Goal: Transaction & Acquisition: Purchase product/service

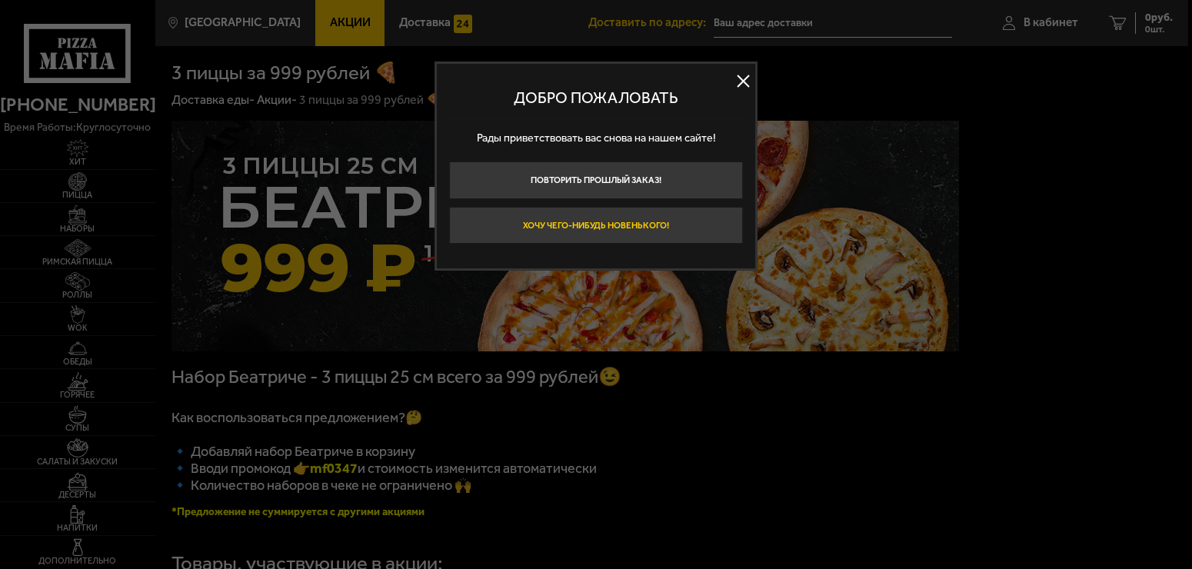
click at [606, 219] on button "Хочу чего-нибудь новенького!" at bounding box center [596, 225] width 294 height 37
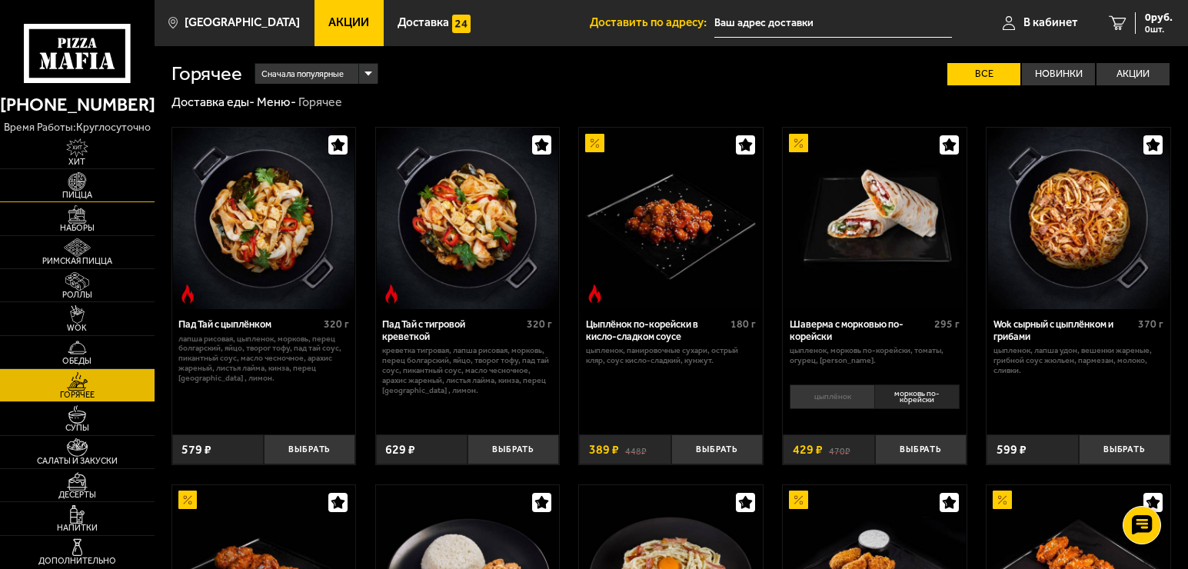
click at [85, 192] on span "Пицца" at bounding box center [77, 195] width 155 height 8
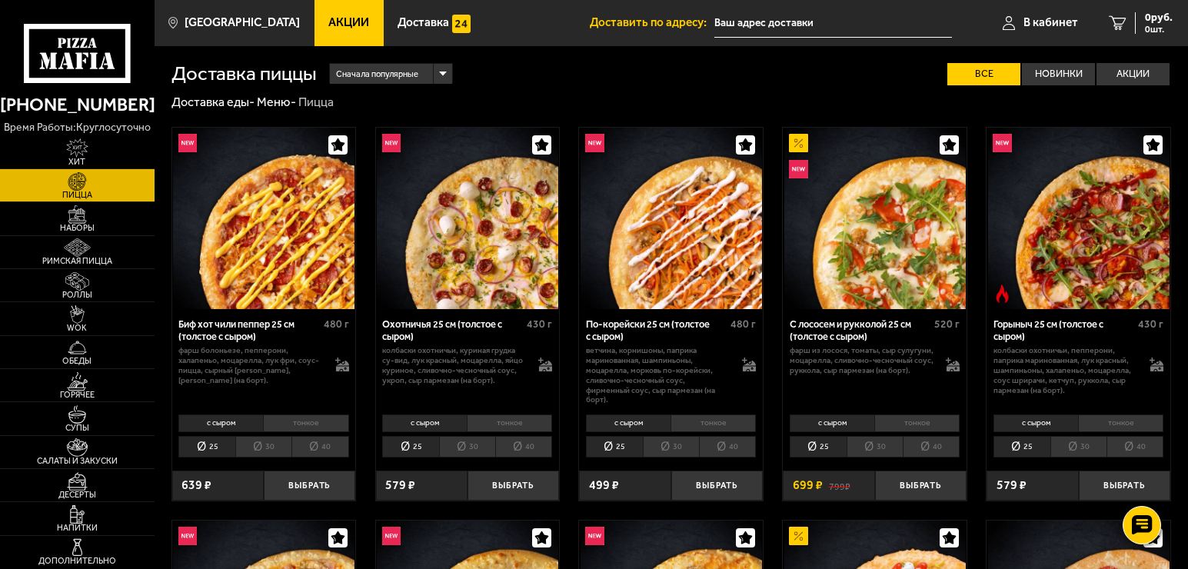
scroll to position [77, 0]
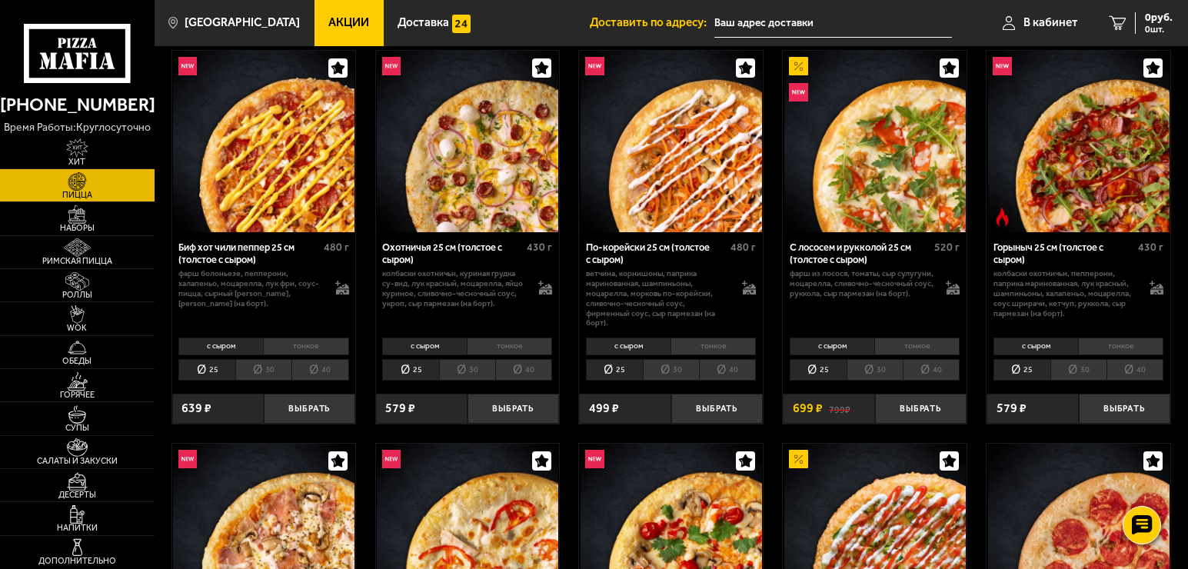
click at [435, 192] on img at bounding box center [468, 142] width 182 height 182
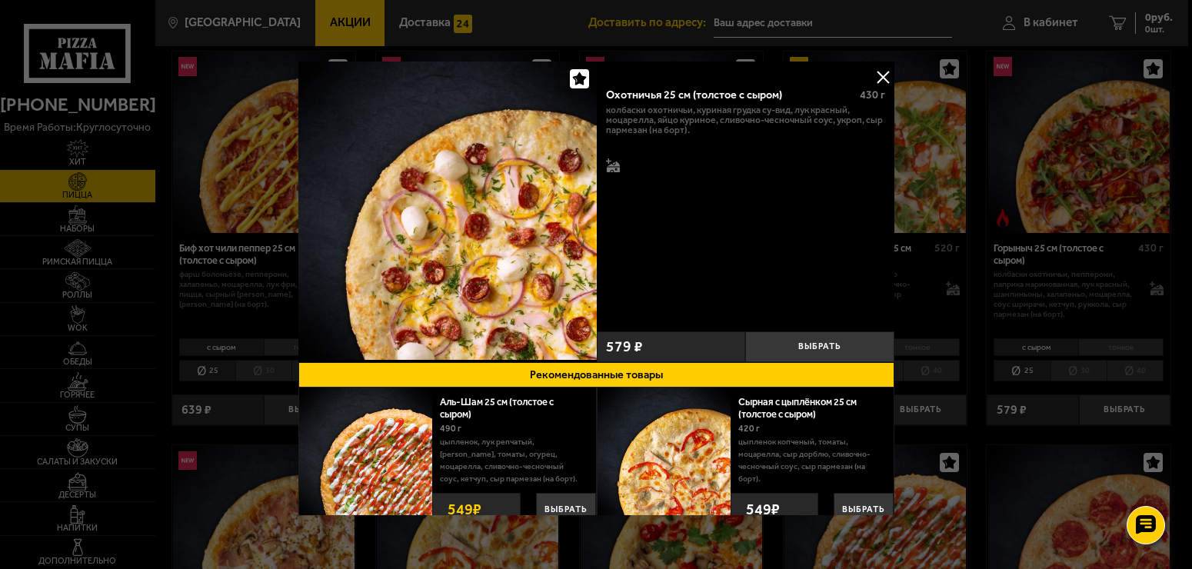
click at [872, 75] on button at bounding box center [883, 76] width 23 height 23
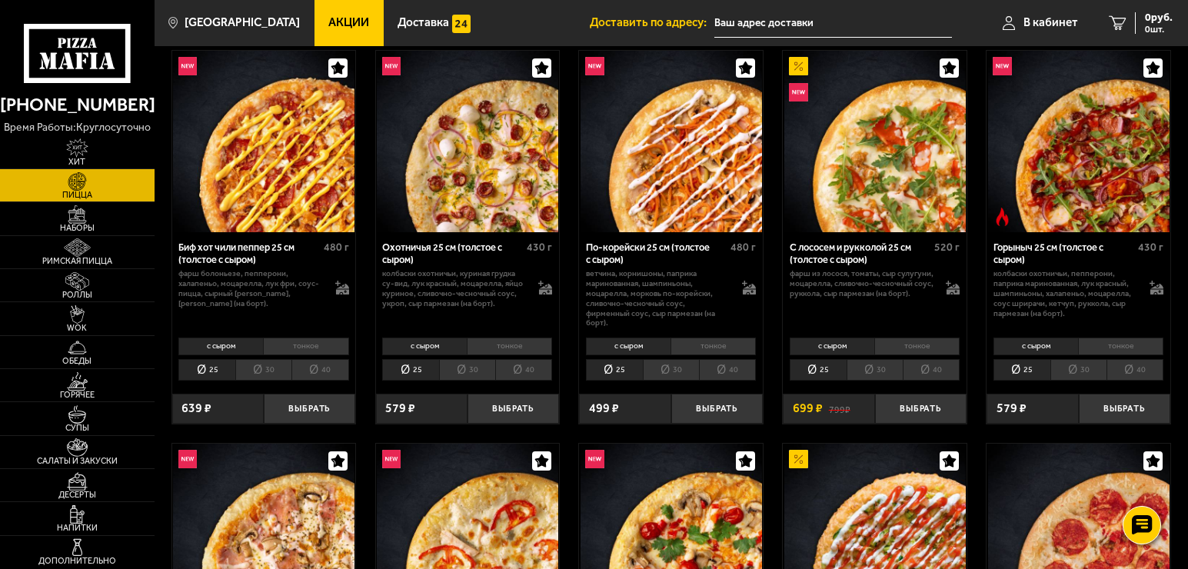
click at [1079, 202] on img at bounding box center [1079, 142] width 182 height 182
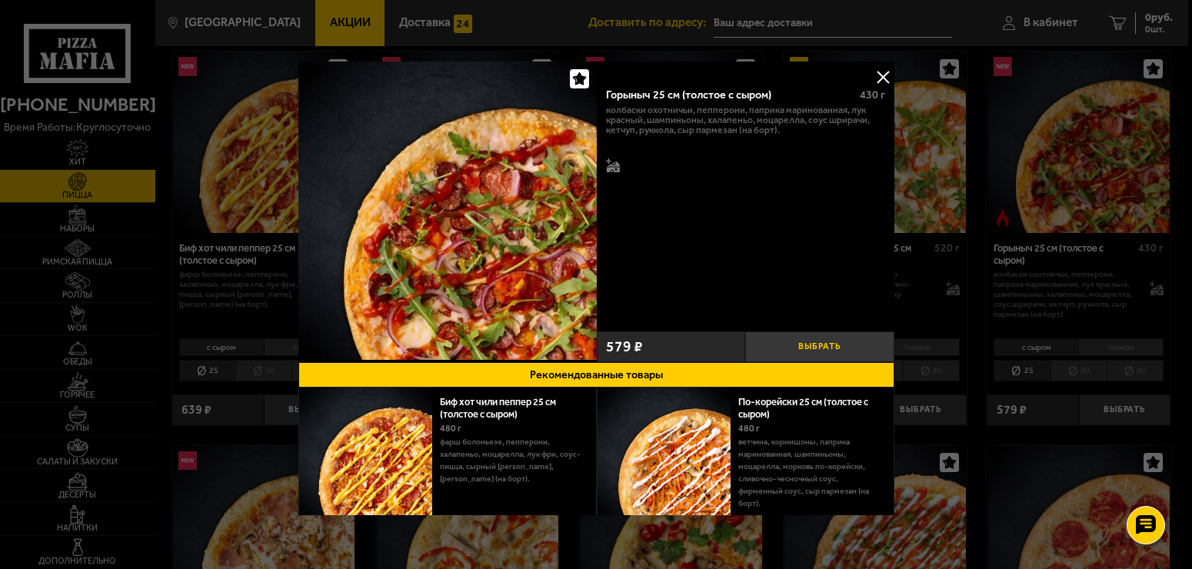
click at [807, 339] on button "Выбрать" at bounding box center [819, 347] width 149 height 31
click at [879, 75] on button at bounding box center [883, 76] width 23 height 23
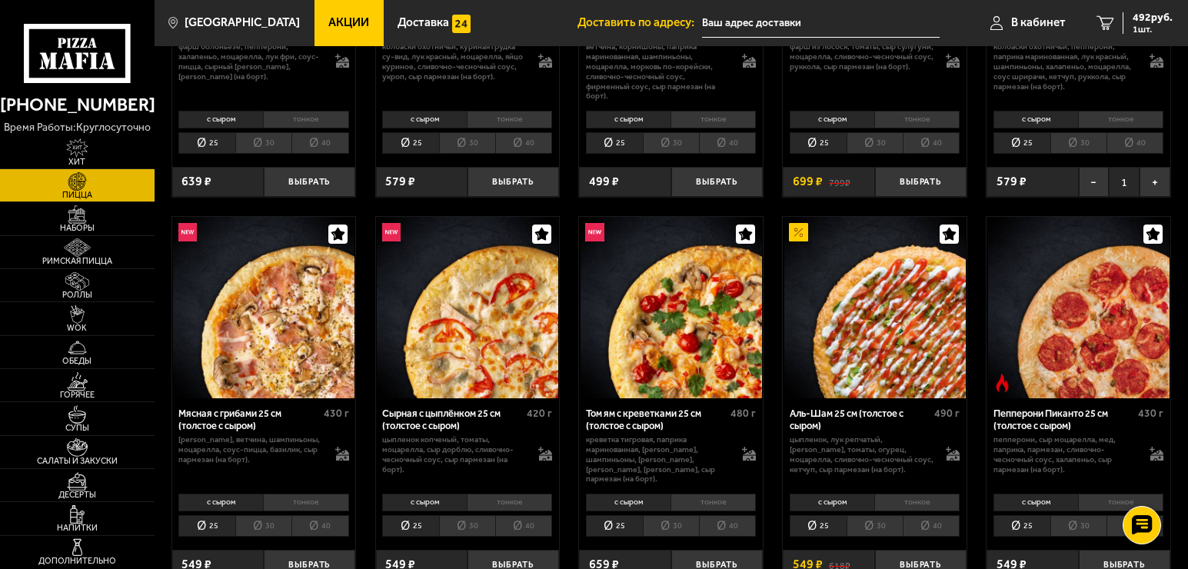
scroll to position [308, 0]
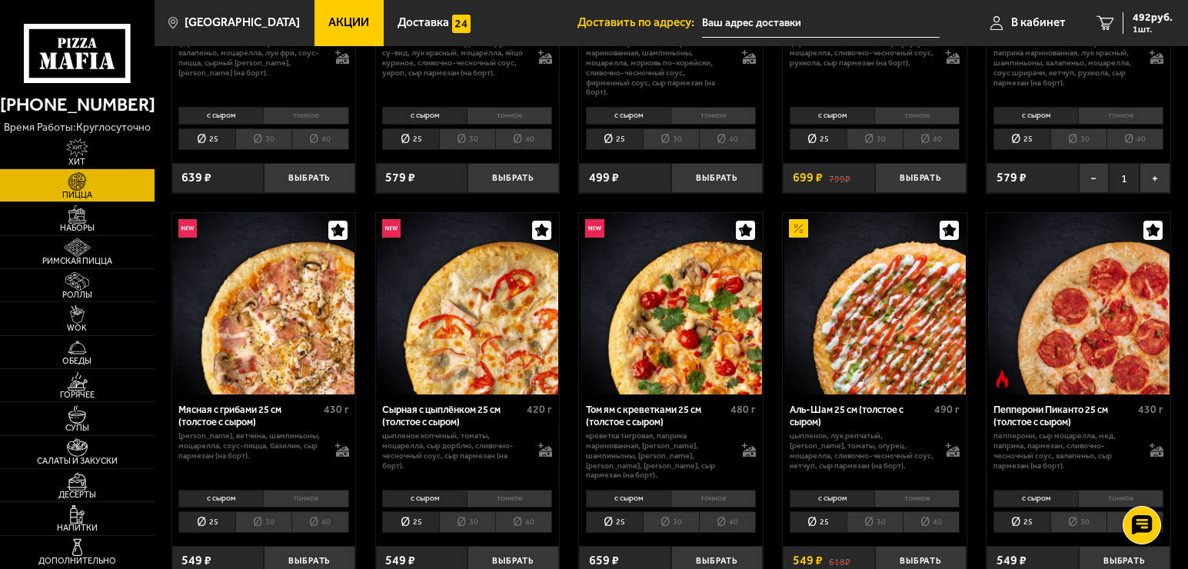
click at [318, 335] on img at bounding box center [264, 304] width 182 height 182
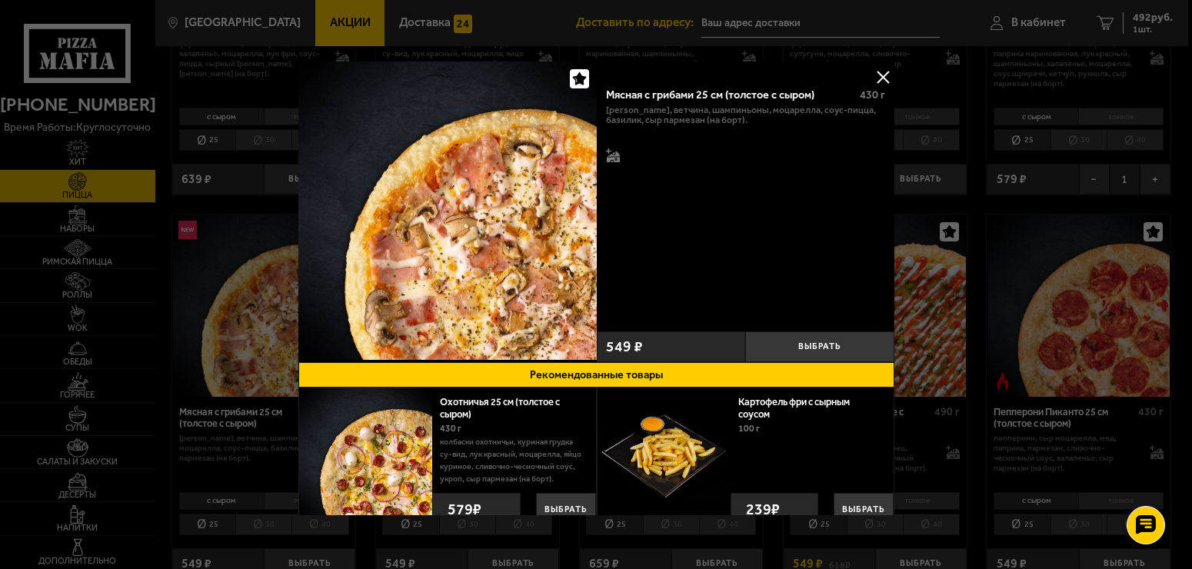
click at [880, 73] on button at bounding box center [883, 76] width 23 height 23
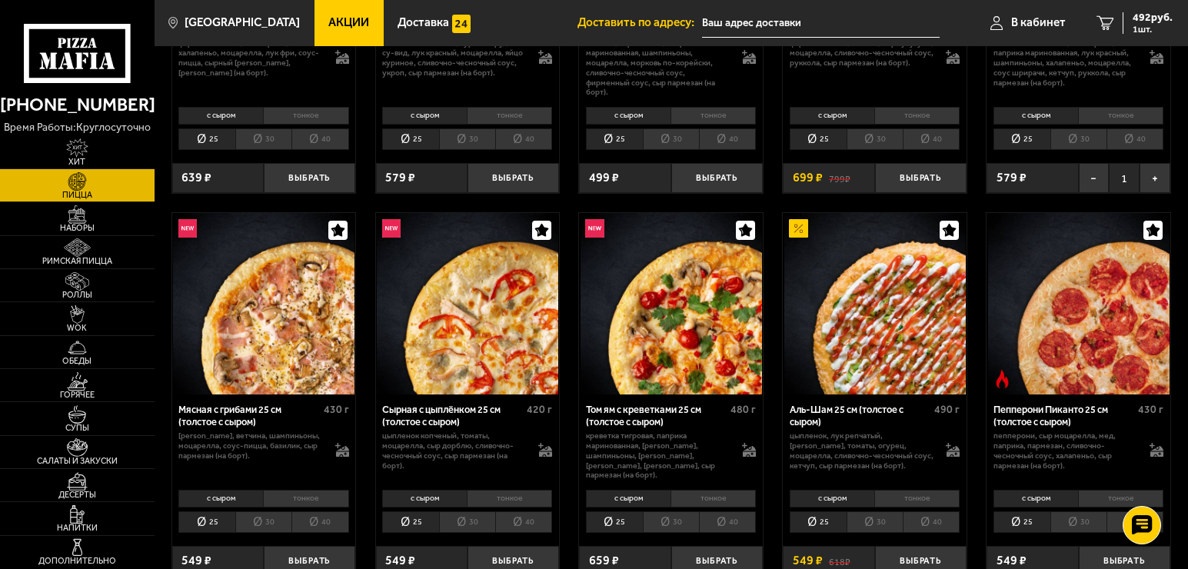
click at [700, 340] on img at bounding box center [672, 304] width 182 height 182
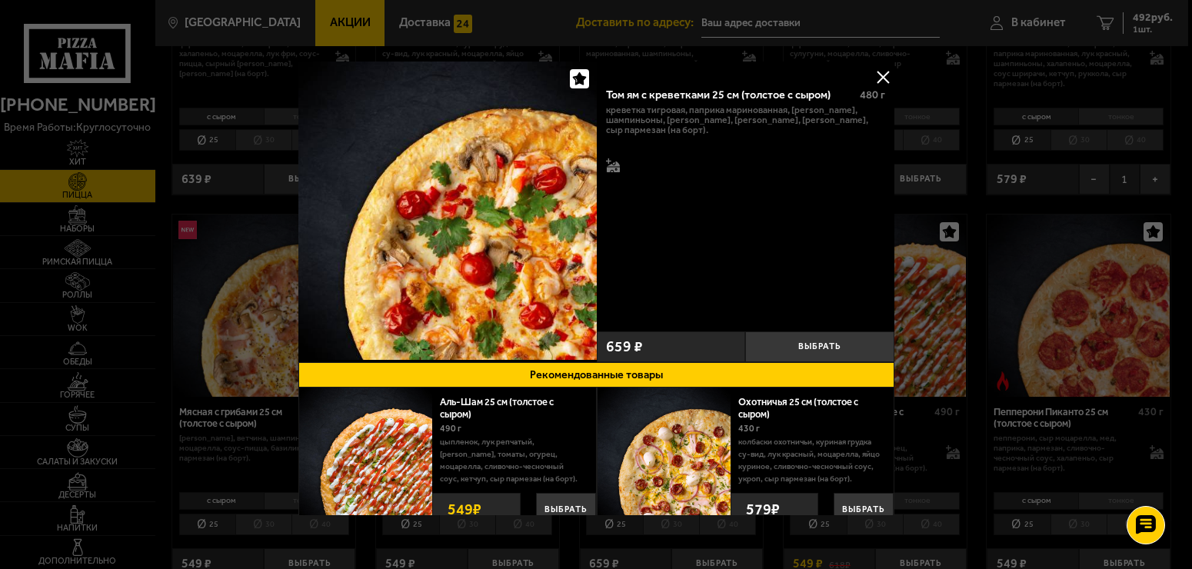
click at [875, 75] on button at bounding box center [883, 76] width 23 height 23
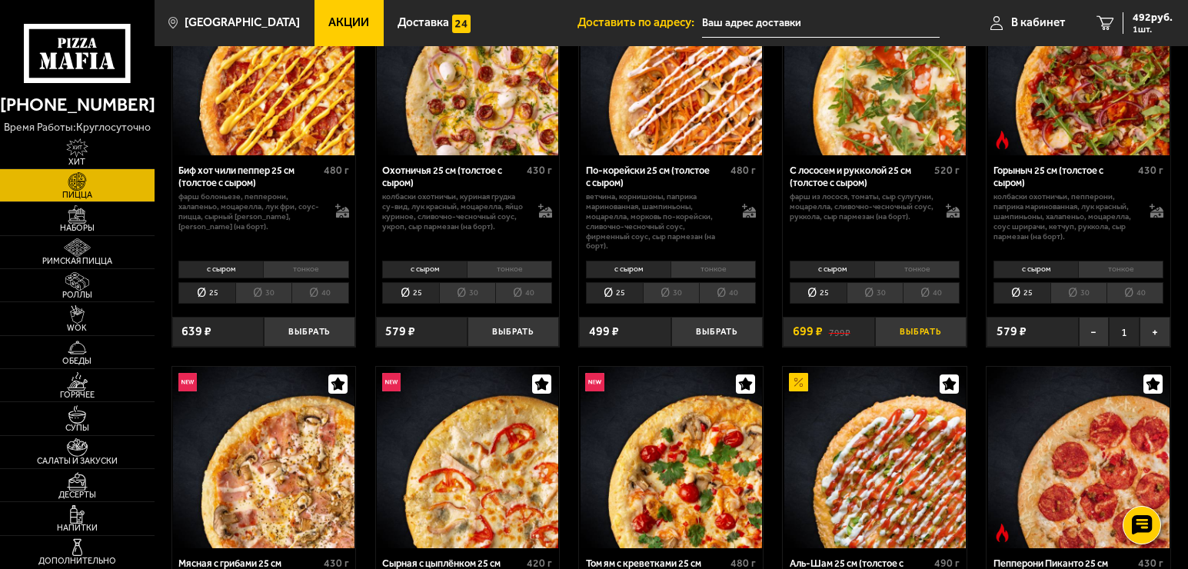
scroll to position [77, 0]
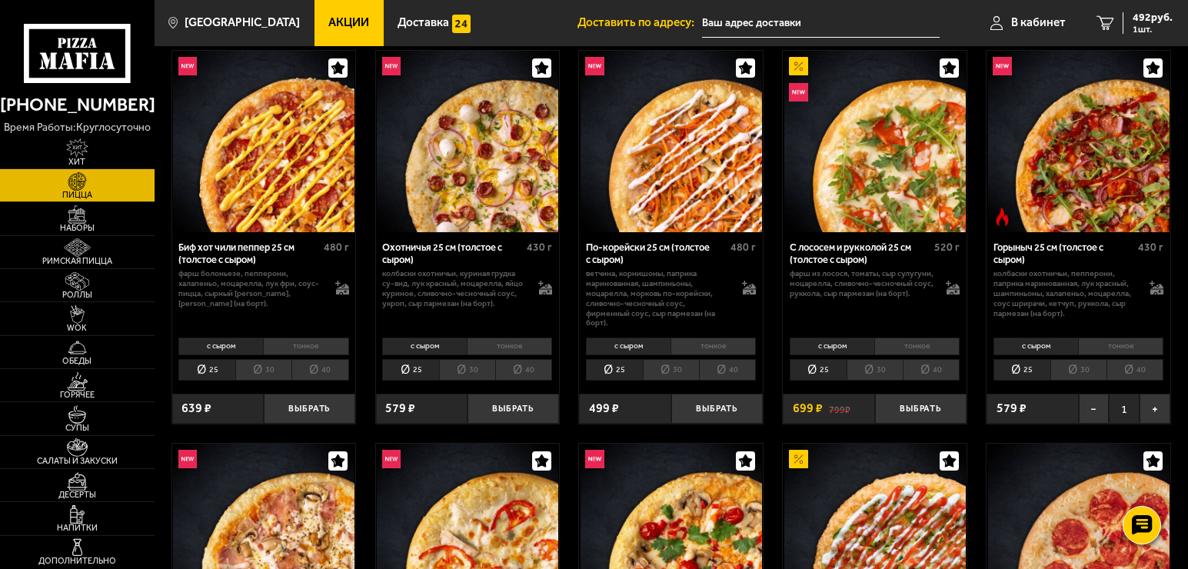
click at [273, 192] on img at bounding box center [264, 142] width 182 height 182
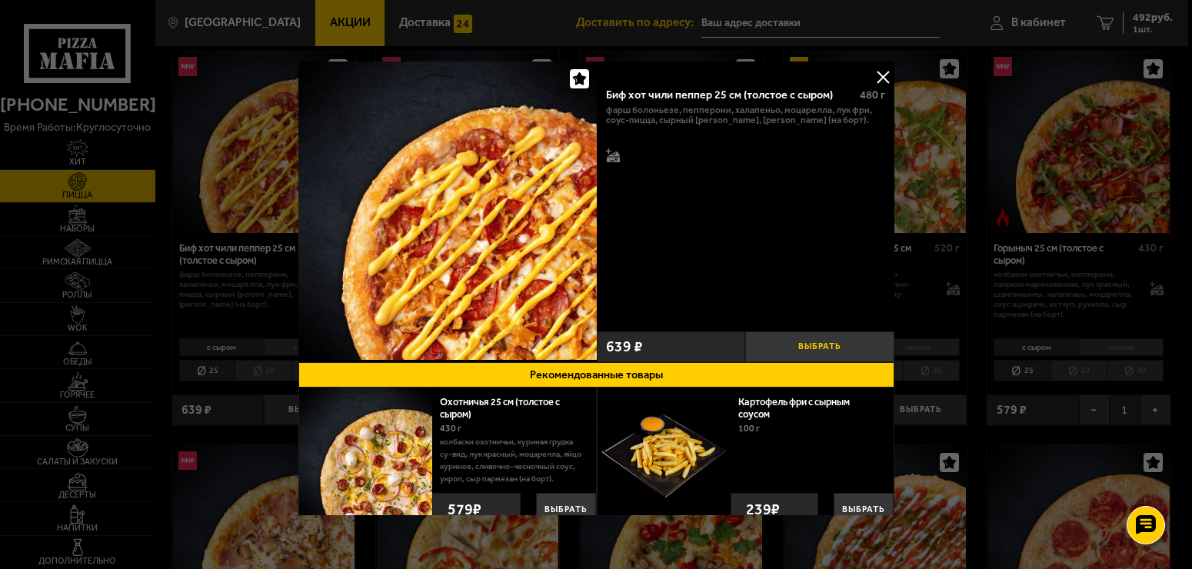
click at [810, 341] on button "Выбрать" at bounding box center [819, 347] width 149 height 31
click at [872, 72] on button at bounding box center [883, 76] width 23 height 23
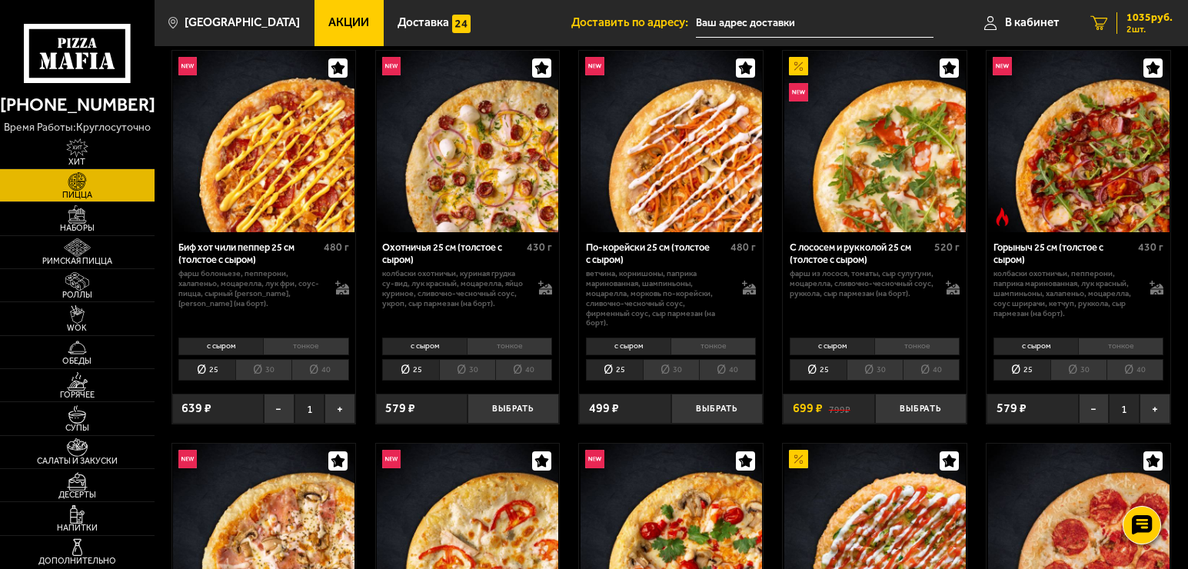
click at [1135, 16] on span "1035 руб." at bounding box center [1150, 17] width 46 height 11
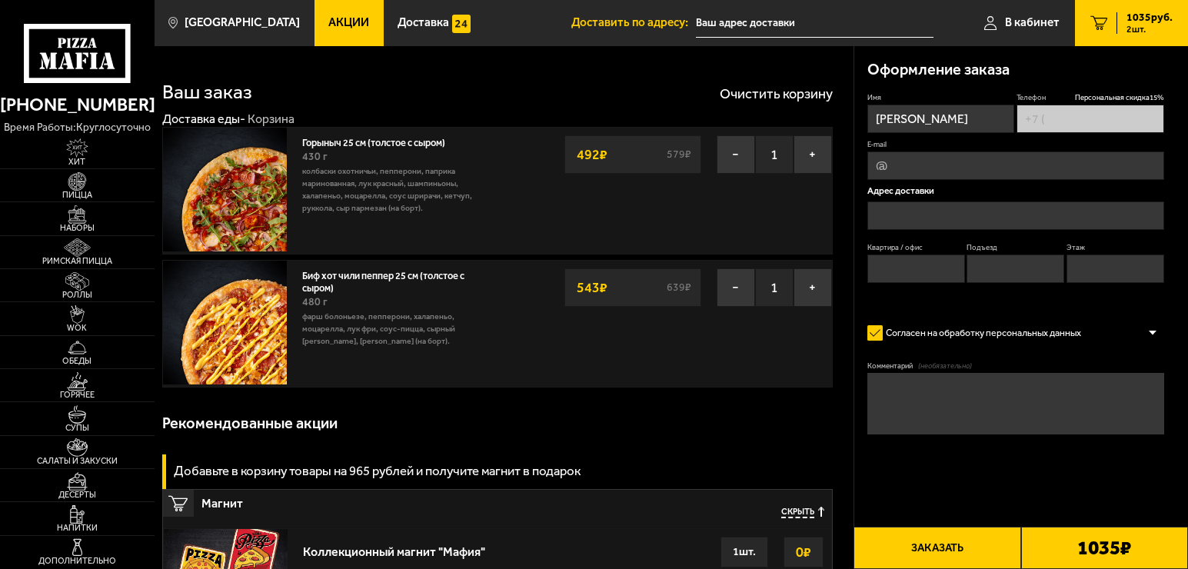
type input "[PHONE_NUMBER]"
type input "[STREET_ADDRESS]"
type input "52"
type input "1"
type input "10"
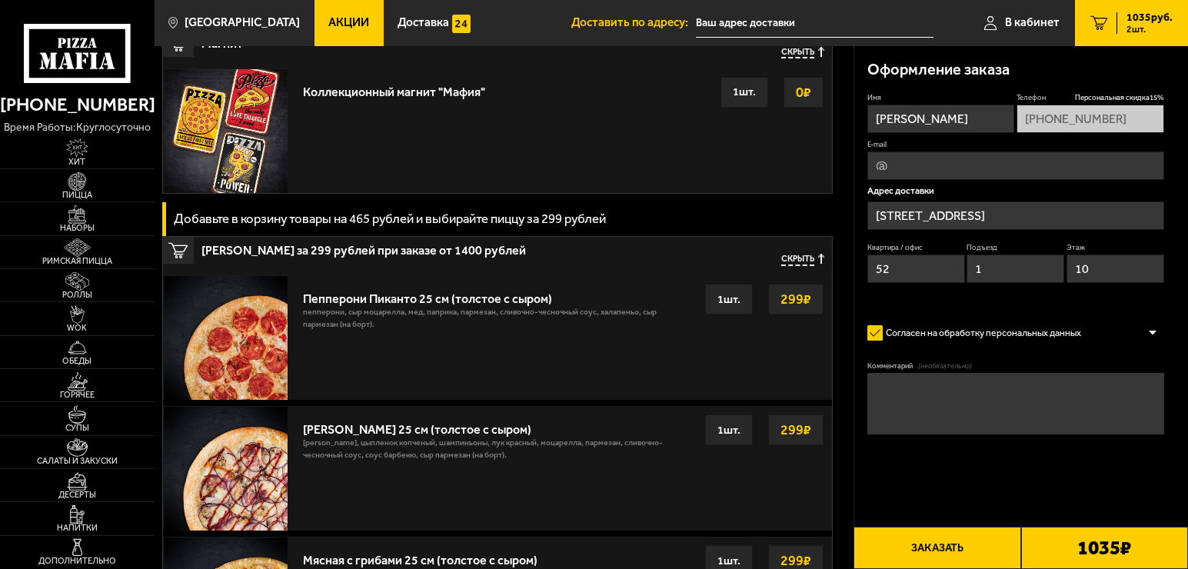
scroll to position [423, 0]
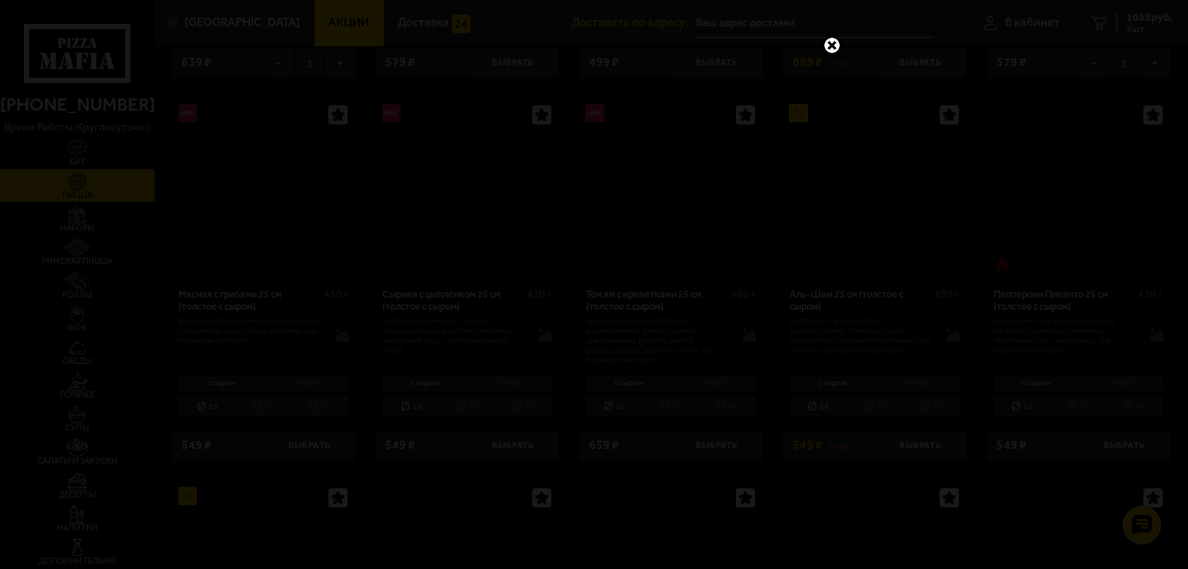
scroll to position [77, 0]
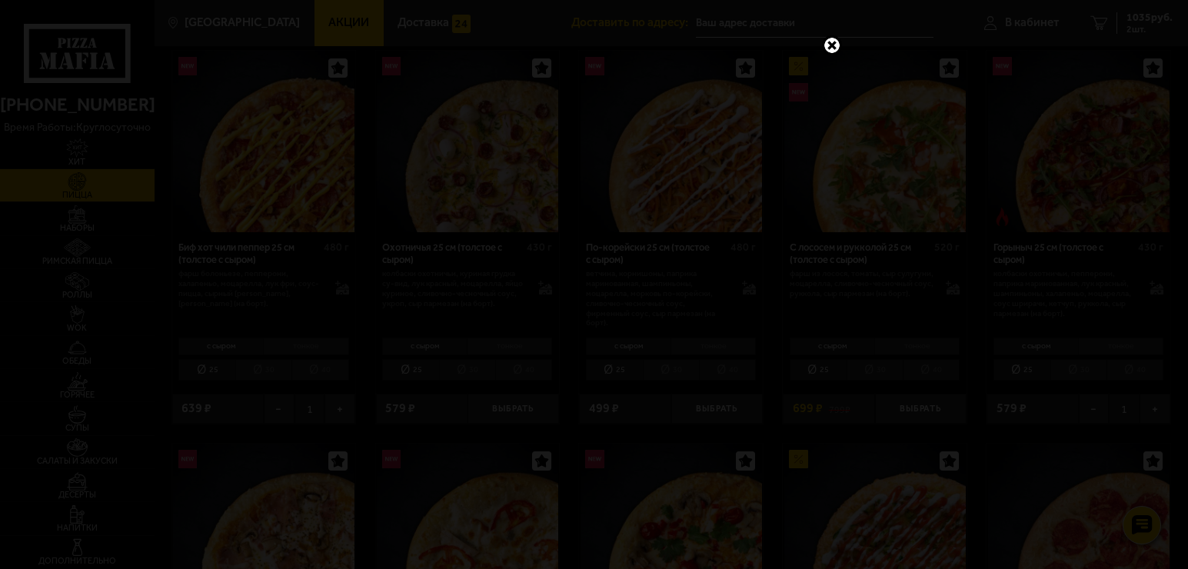
click at [836, 48] on link at bounding box center [832, 45] width 20 height 20
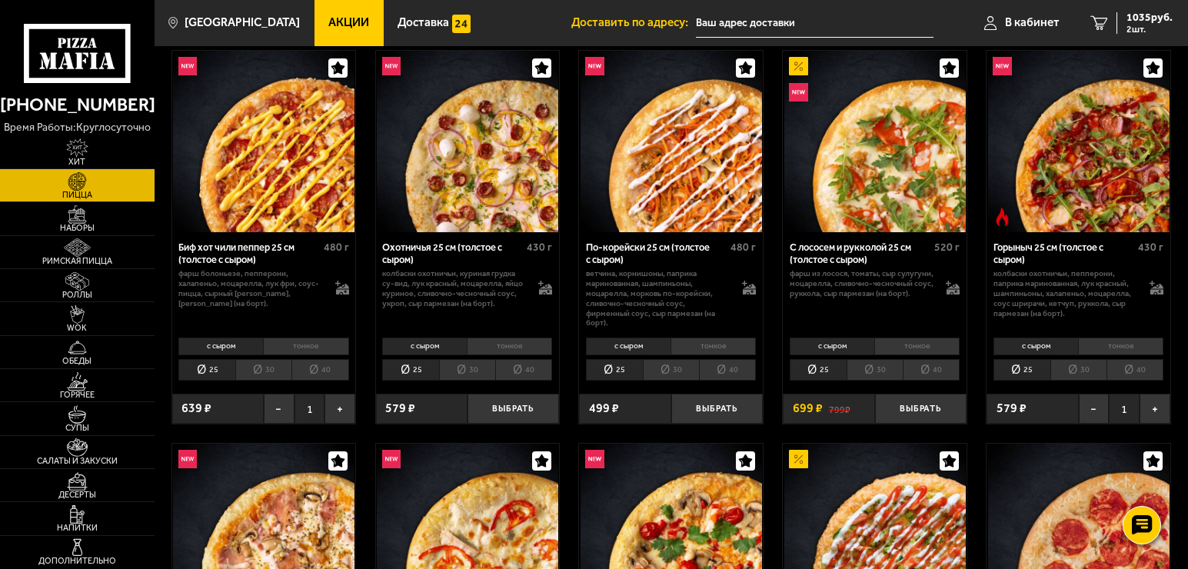
click at [884, 190] on img at bounding box center [876, 142] width 182 height 182
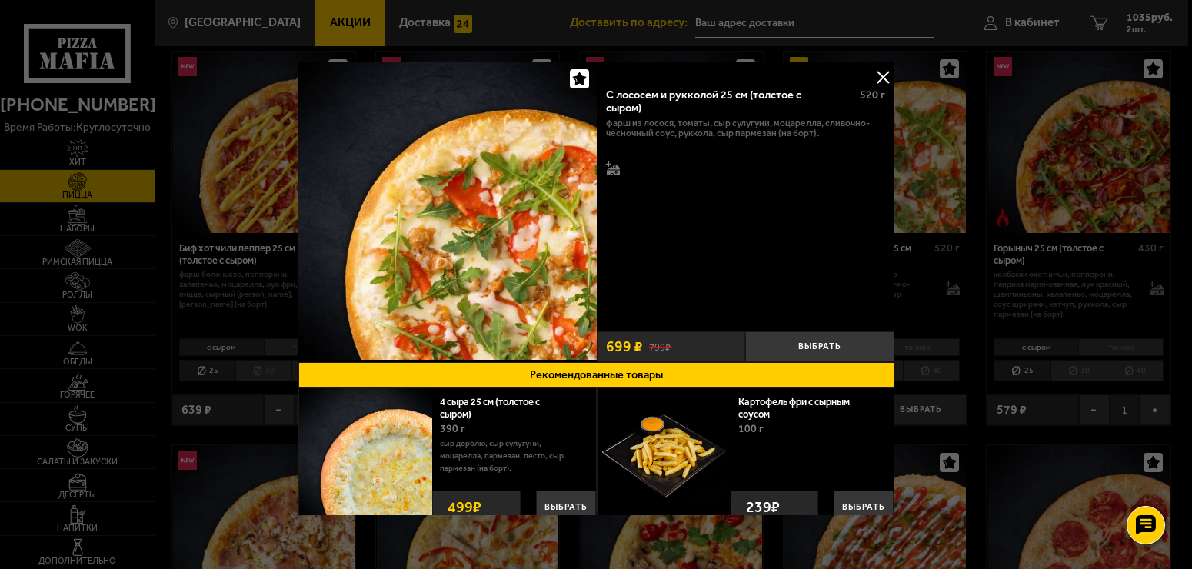
click at [879, 77] on button at bounding box center [883, 76] width 23 height 23
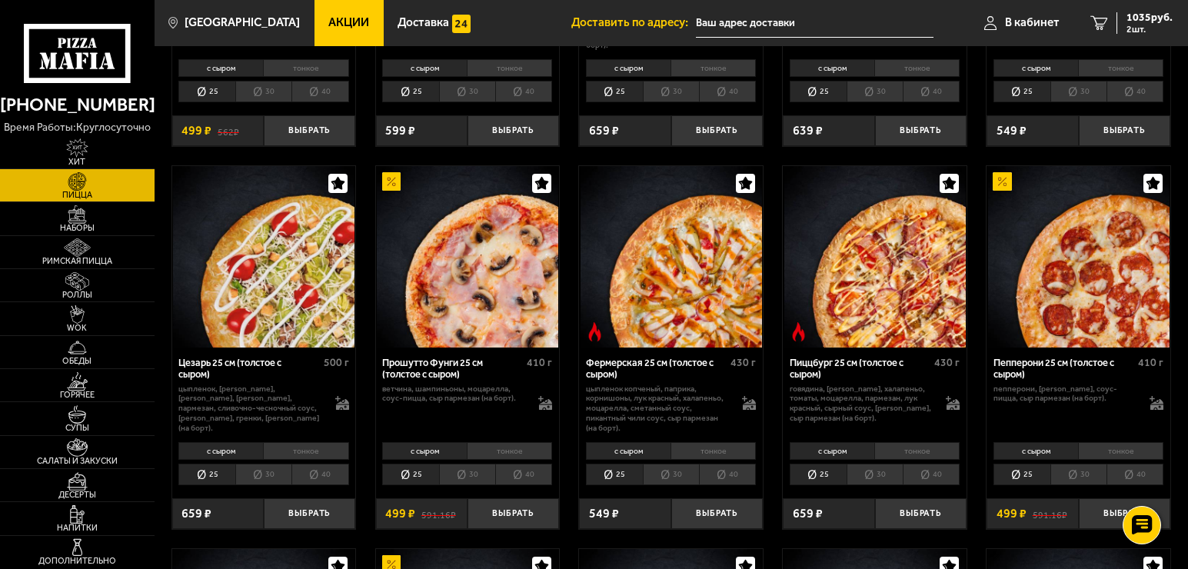
scroll to position [1154, 0]
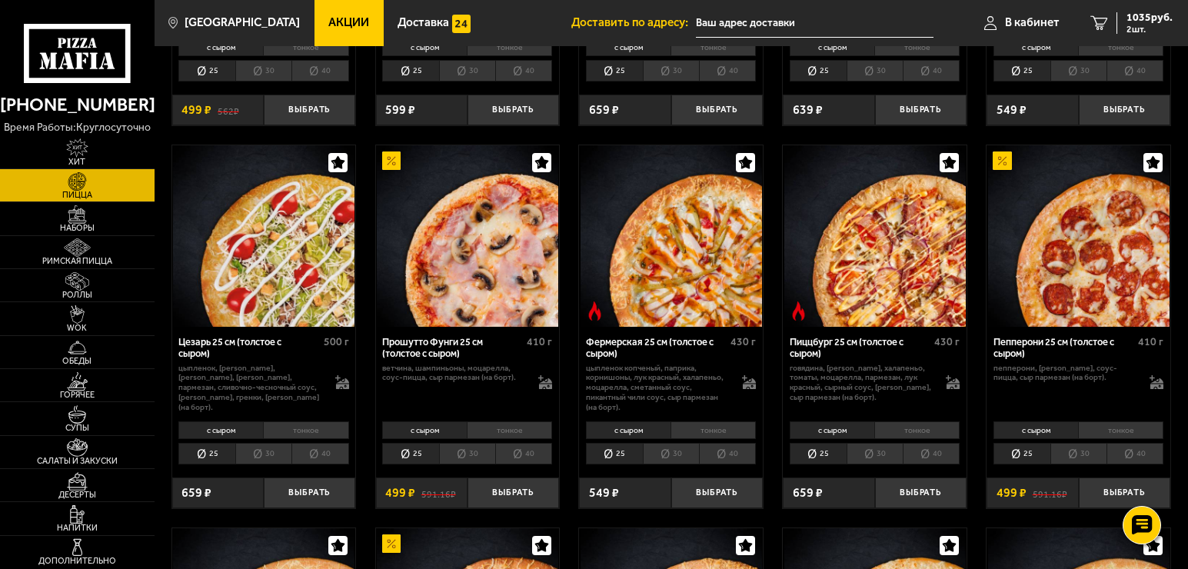
click at [715, 265] on img at bounding box center [672, 236] width 182 height 182
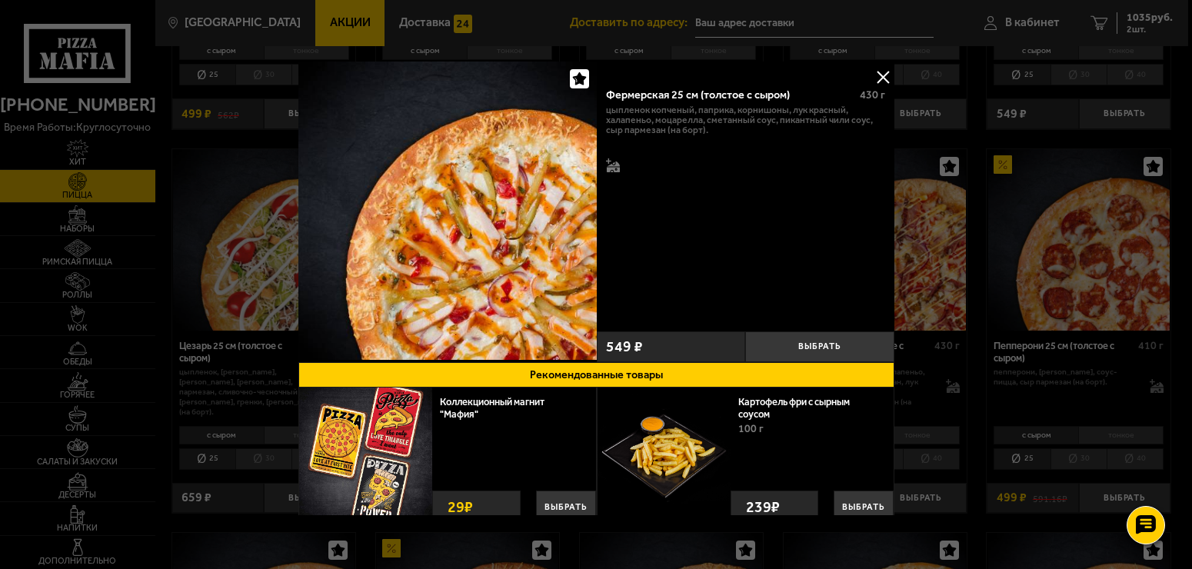
click at [965, 239] on div at bounding box center [596, 284] width 1192 height 569
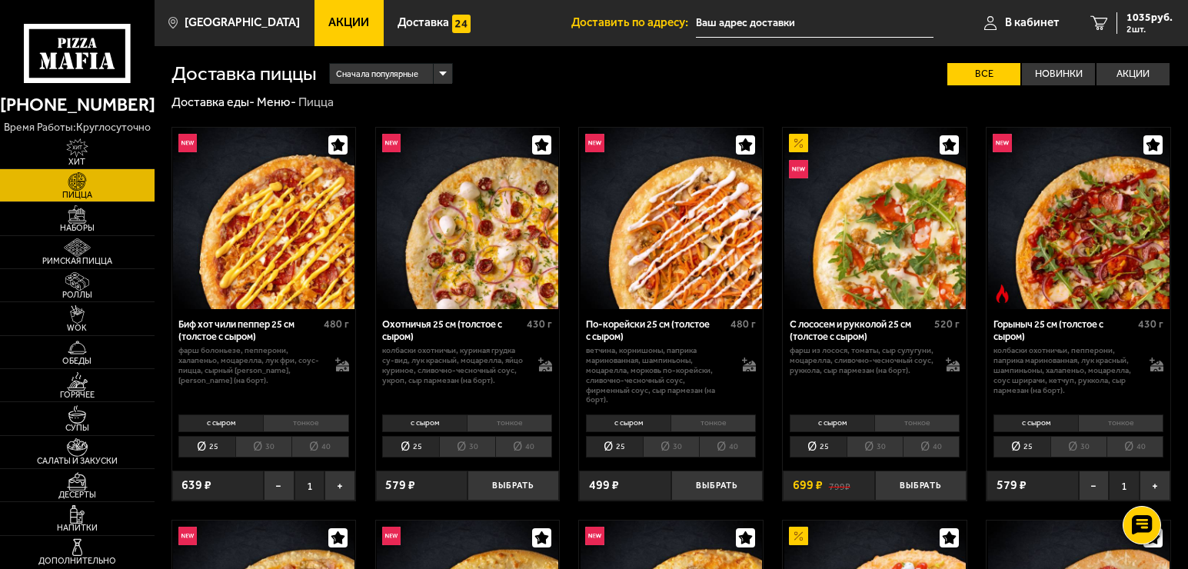
click at [478, 238] on img at bounding box center [468, 219] width 182 height 182
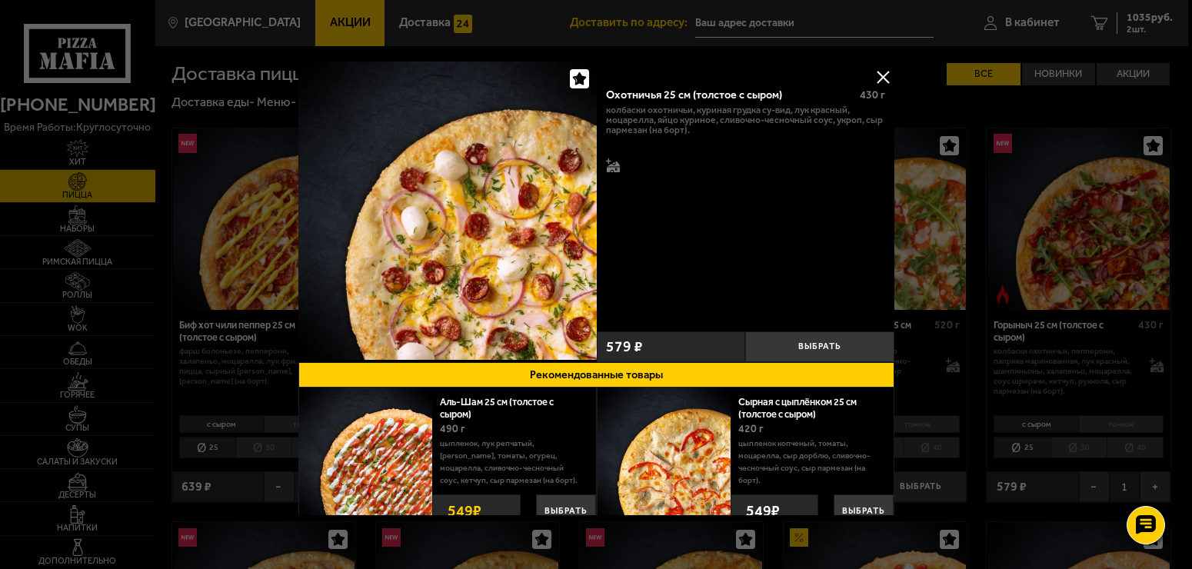
click at [937, 233] on div at bounding box center [596, 284] width 1192 height 569
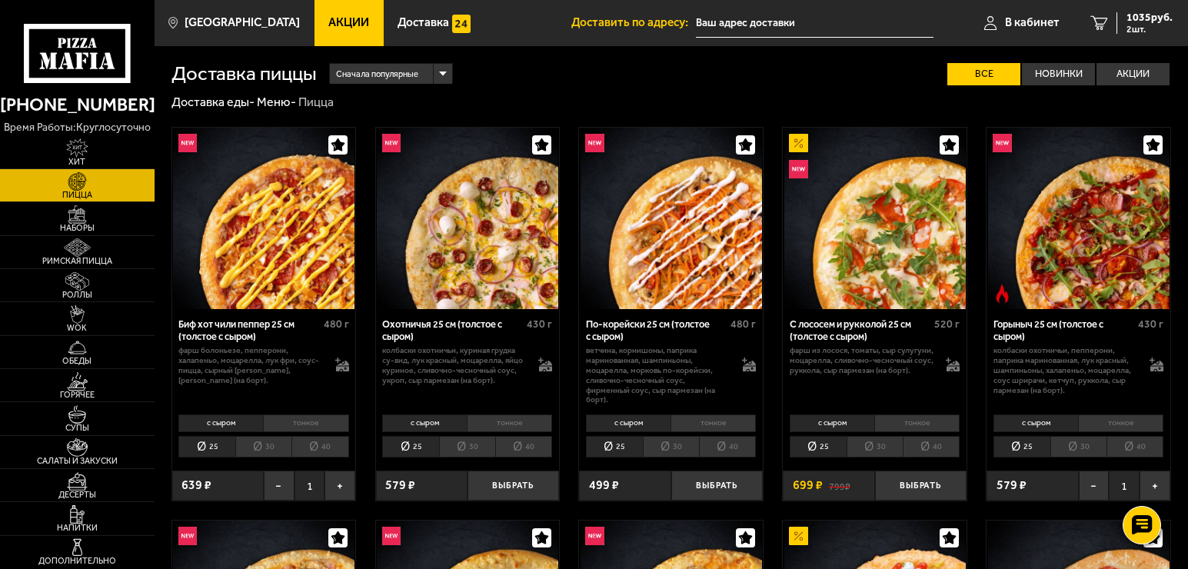
click at [696, 246] on img at bounding box center [672, 219] width 182 height 182
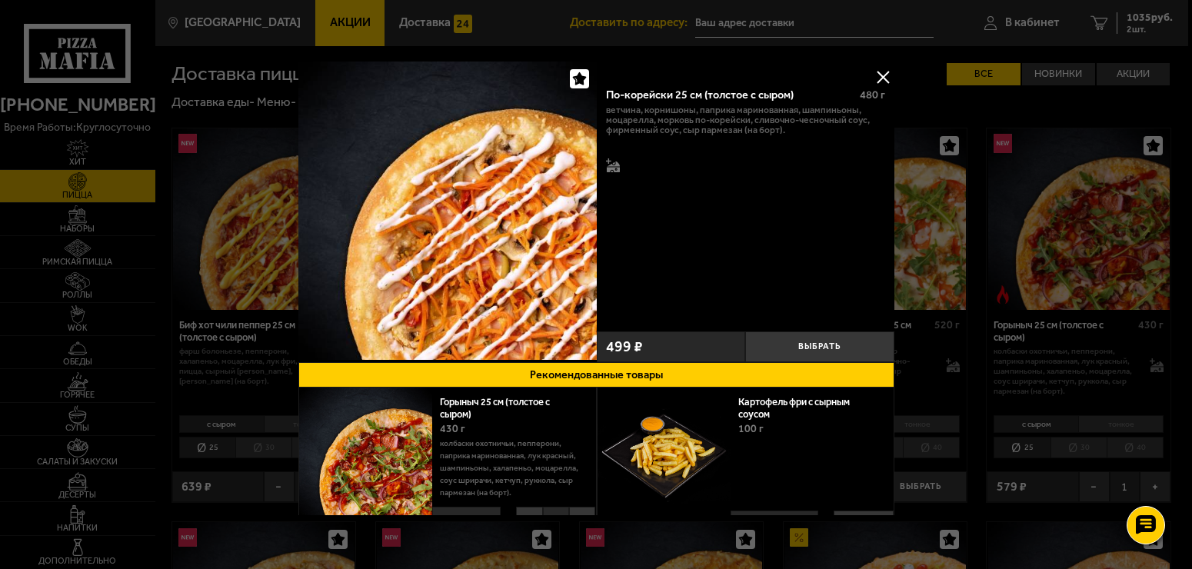
click at [945, 199] on div at bounding box center [596, 284] width 1192 height 569
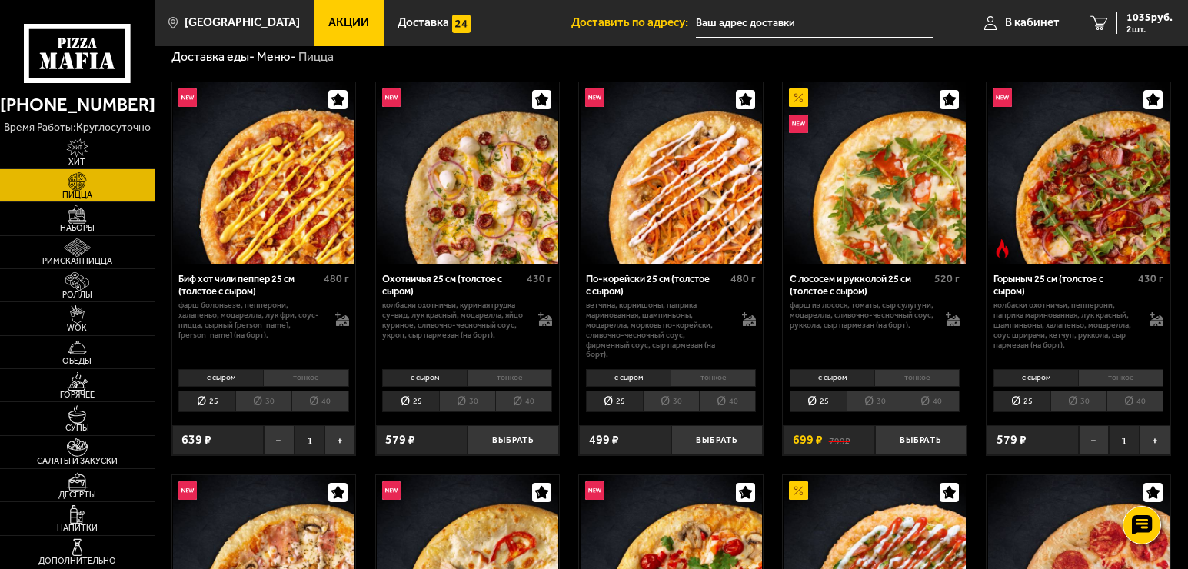
scroll to position [77, 0]
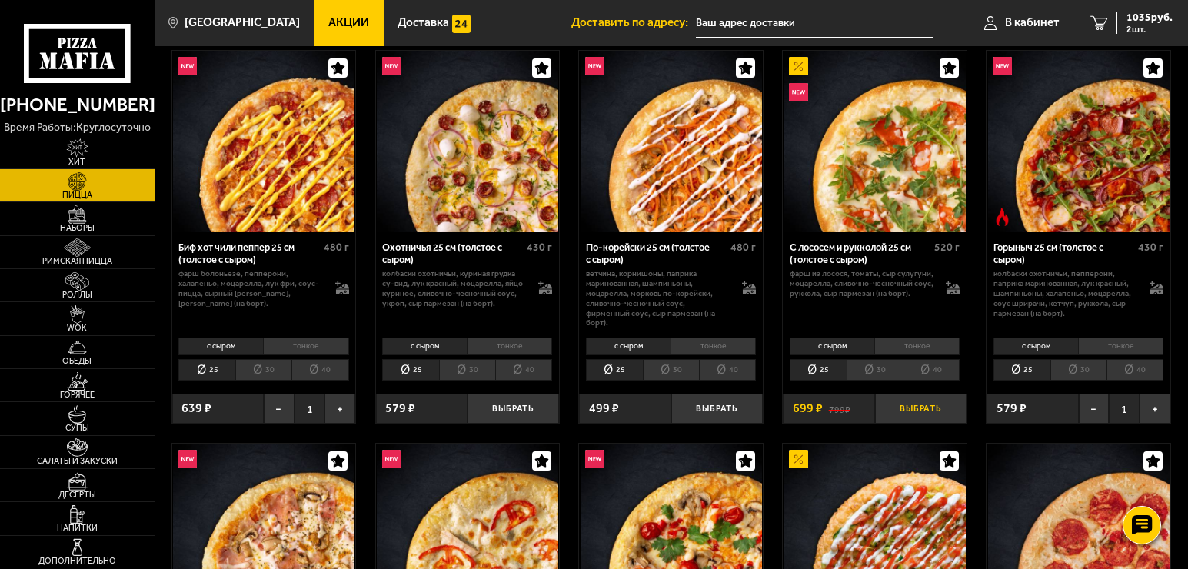
click at [922, 406] on button "Выбрать" at bounding box center [921, 409] width 92 height 30
click at [1152, 22] on span "1734 руб." at bounding box center [1150, 17] width 46 height 11
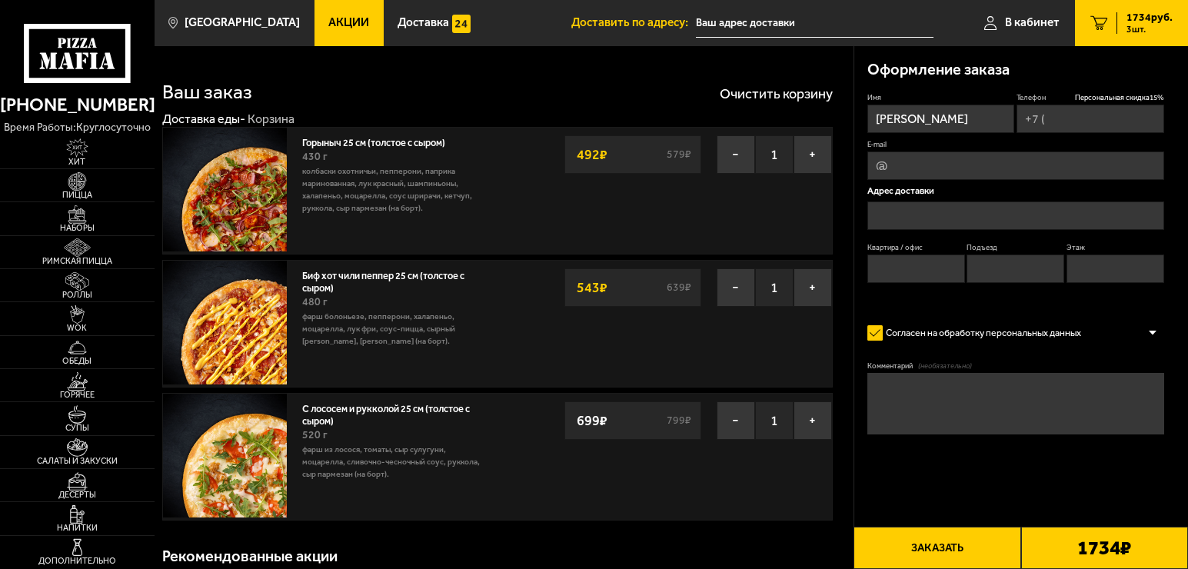
type input "[PHONE_NUMBER]"
type input "[STREET_ADDRESS]"
type input "52"
type input "1"
type input "10"
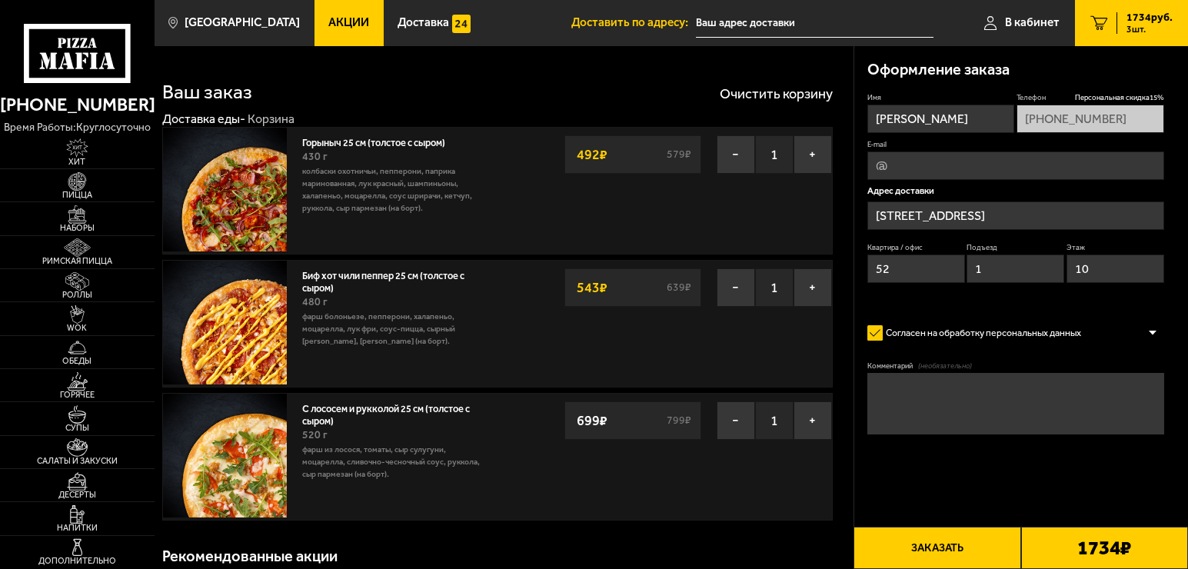
click at [328, 27] on span "Акции" at bounding box center [348, 23] width 41 height 12
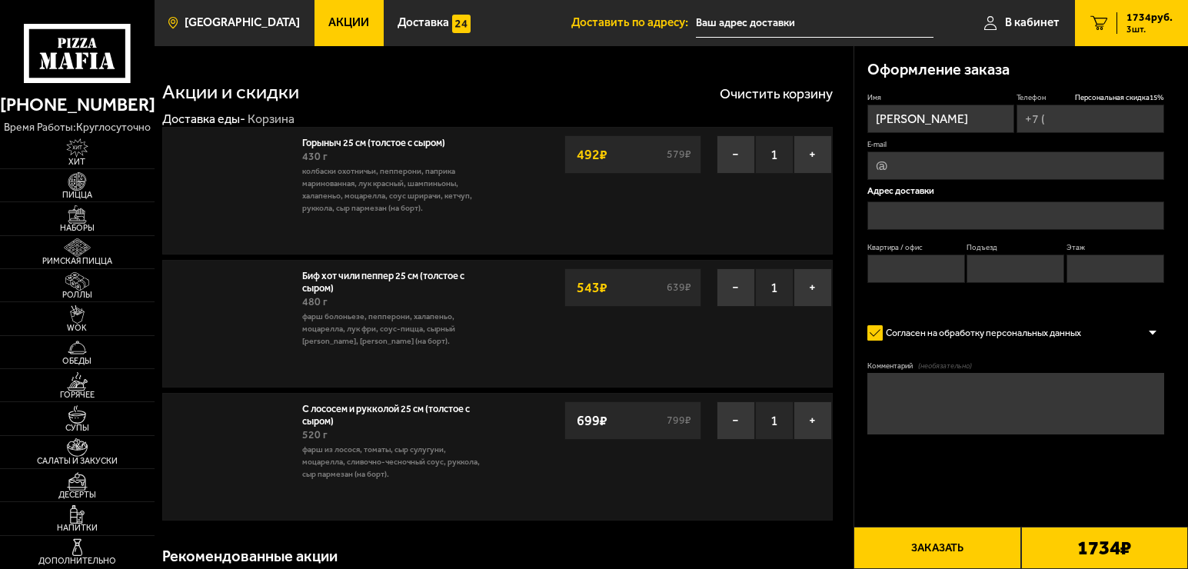
type input "[PHONE_NUMBER]"
type input "[STREET_ADDRESS]"
type input "52"
type input "1"
type input "10"
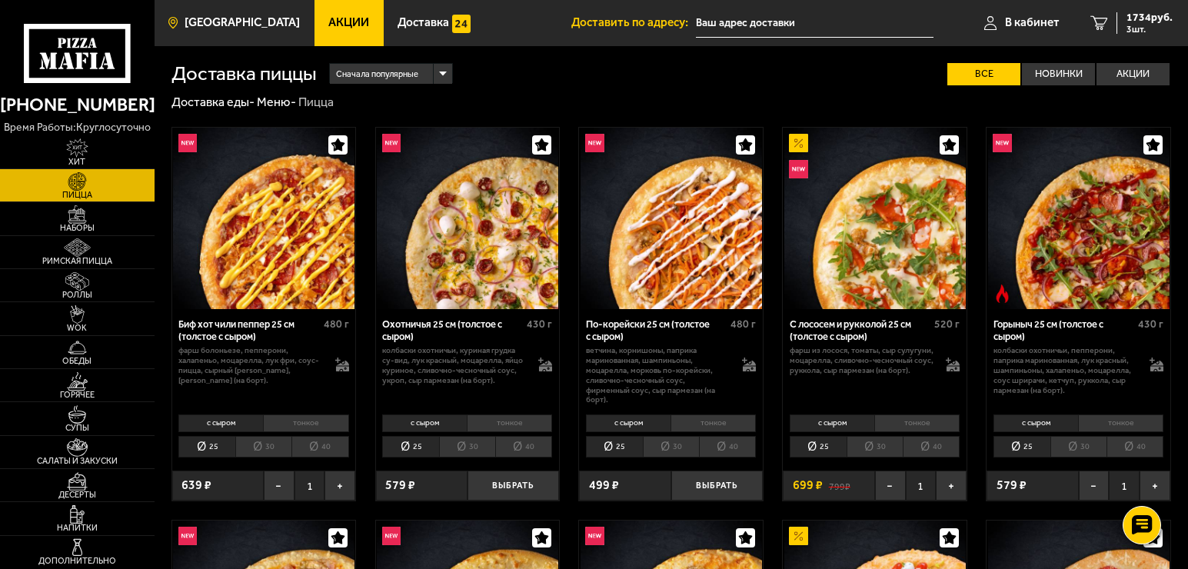
scroll to position [77, 0]
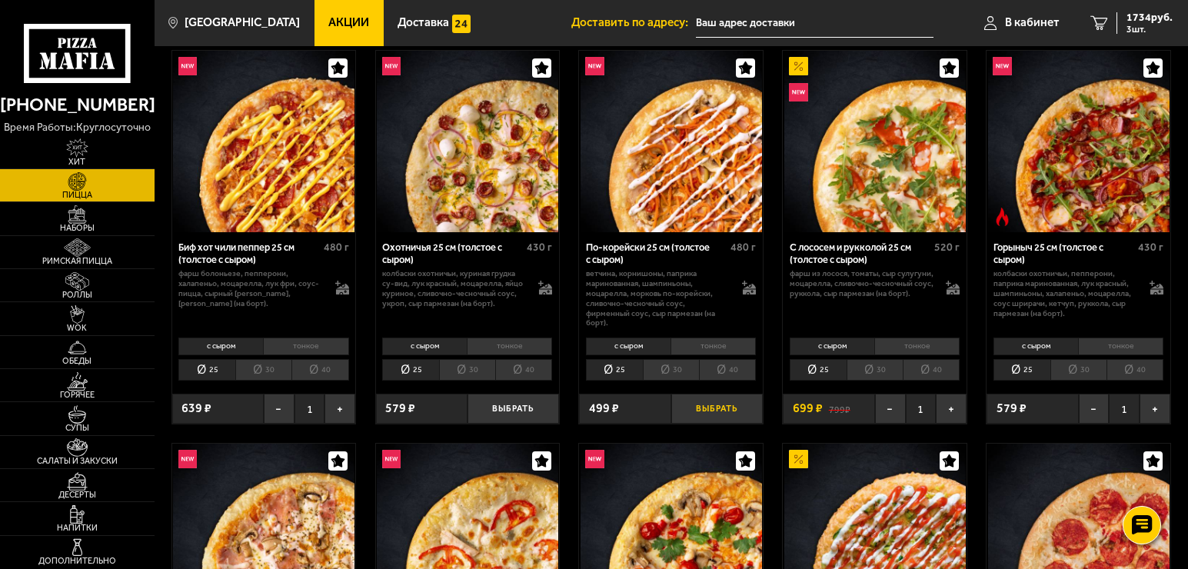
click at [718, 413] on button "Выбрать" at bounding box center [718, 409] width 92 height 30
click at [1151, 20] on span "2064 руб." at bounding box center [1150, 17] width 46 height 11
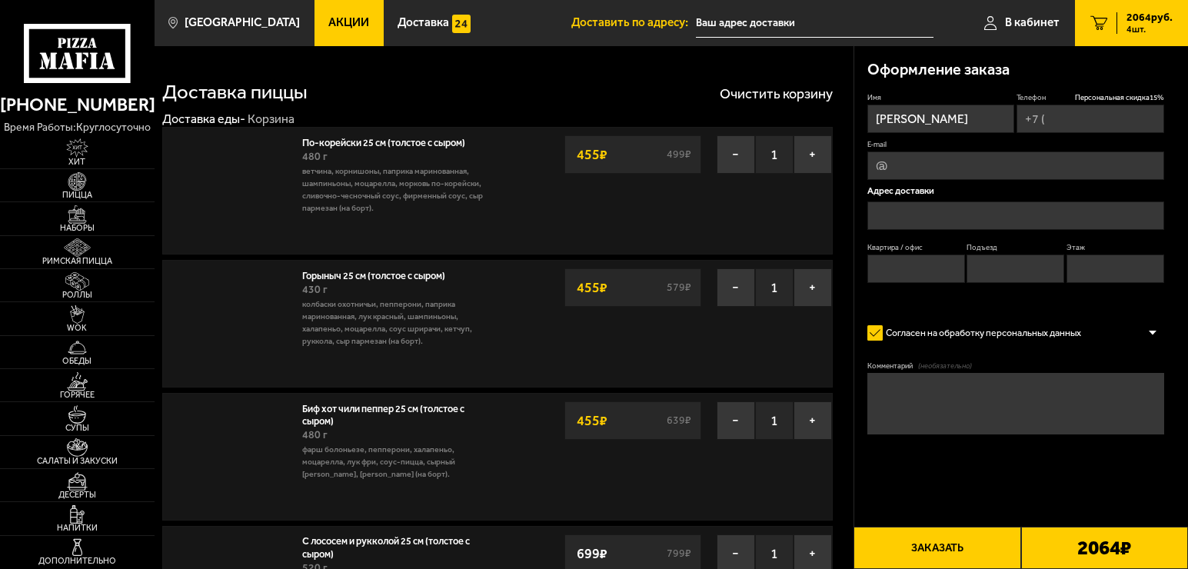
type input "[PHONE_NUMBER]"
type input "[STREET_ADDRESS]"
type input "52"
type input "1"
type input "10"
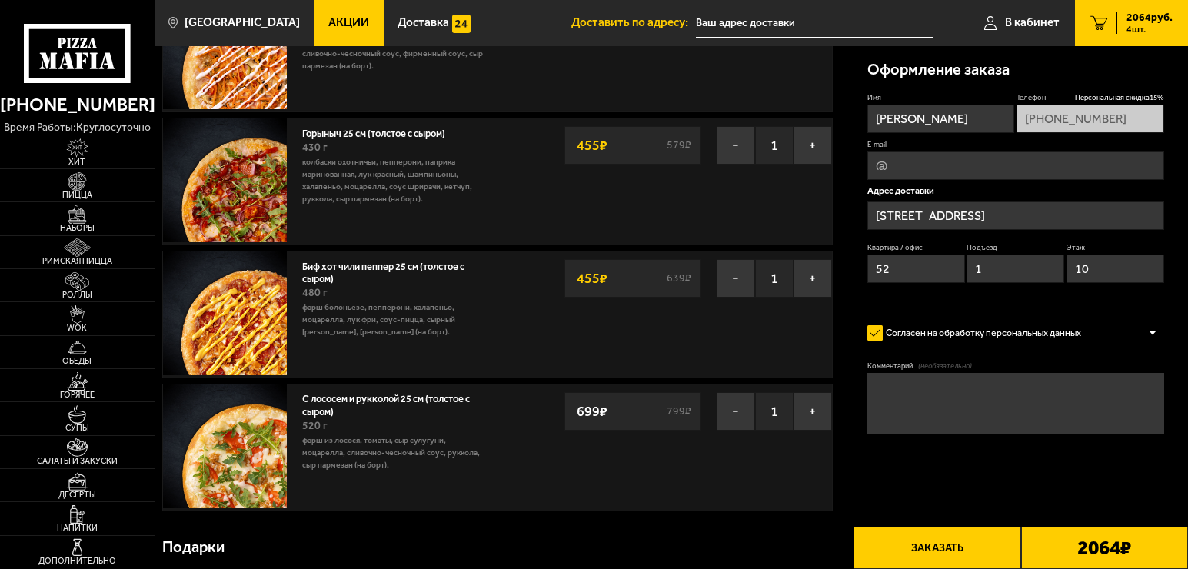
scroll to position [154, 0]
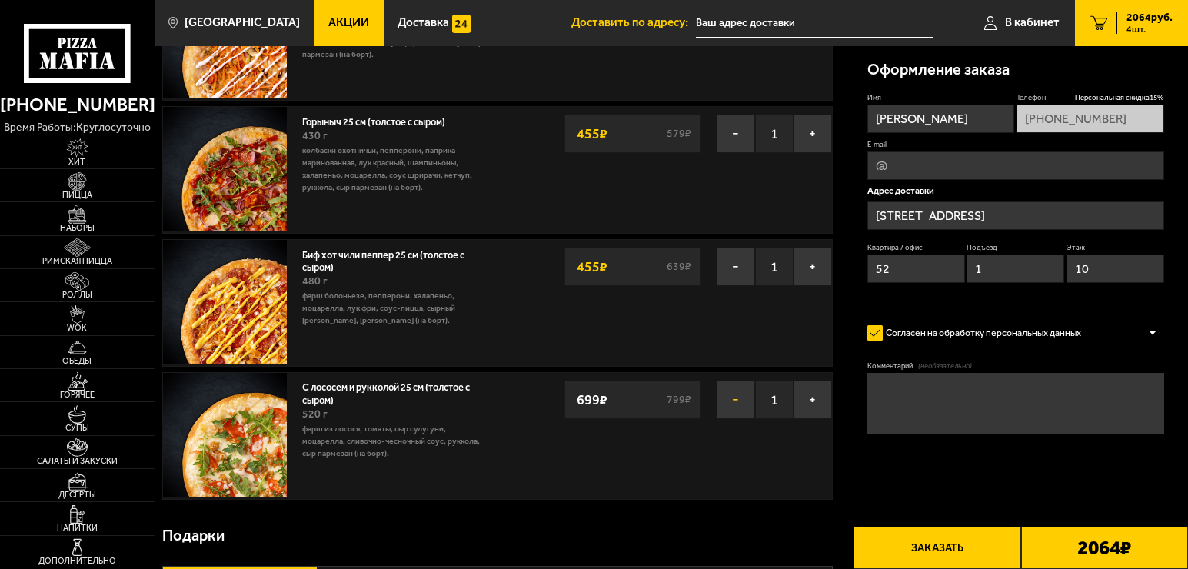
click at [730, 405] on button "−" at bounding box center [736, 400] width 38 height 38
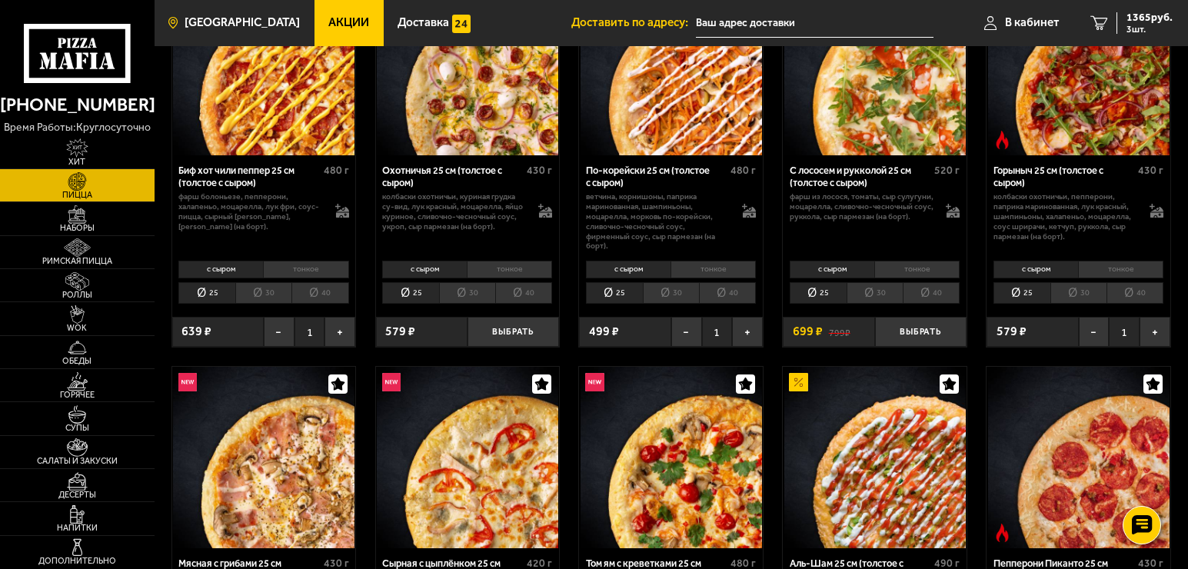
scroll to position [77, 0]
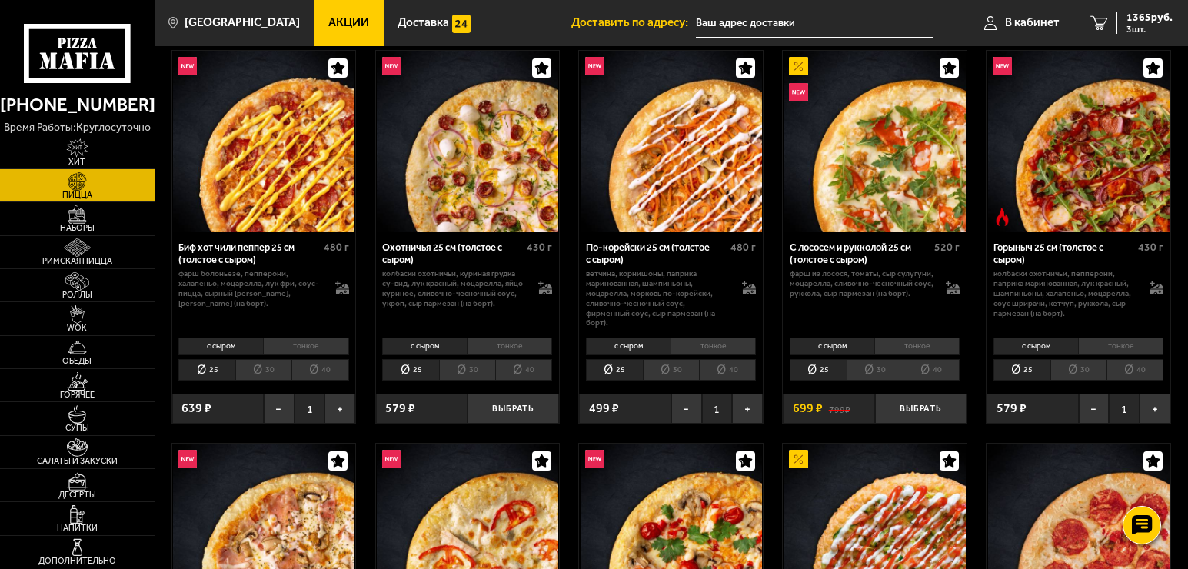
click at [866, 165] on img at bounding box center [876, 142] width 182 height 182
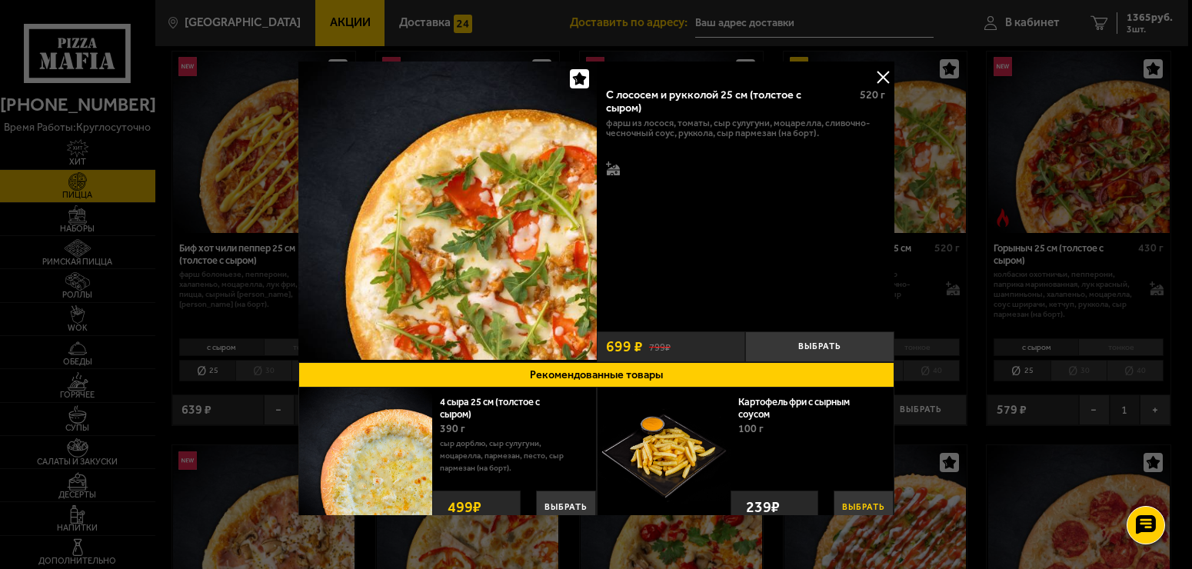
click at [862, 502] on button "Выбрать" at bounding box center [864, 507] width 60 height 32
click at [881, 72] on button at bounding box center [883, 76] width 23 height 23
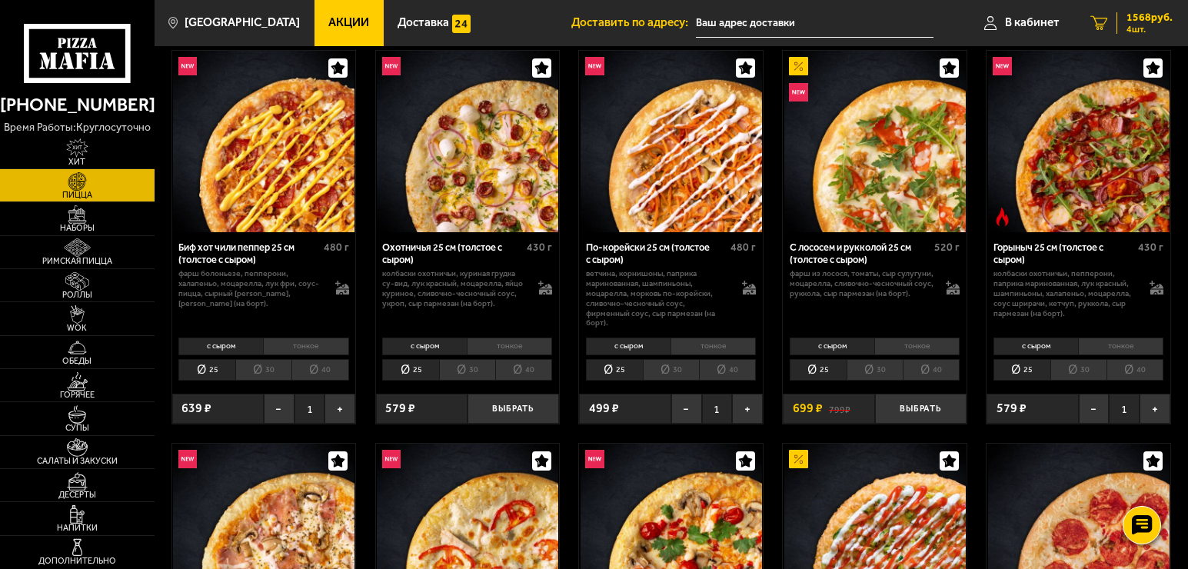
click at [1136, 20] on span "1568 руб." at bounding box center [1150, 17] width 46 height 11
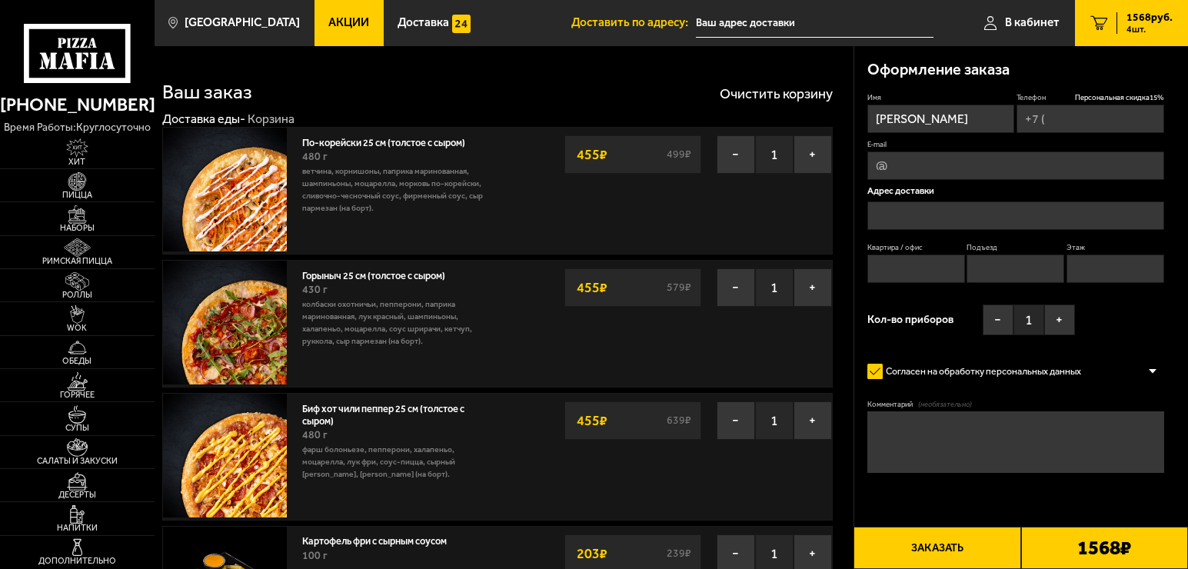
type input "[PHONE_NUMBER]"
type input "[STREET_ADDRESS]"
type input "52"
type input "1"
type input "10"
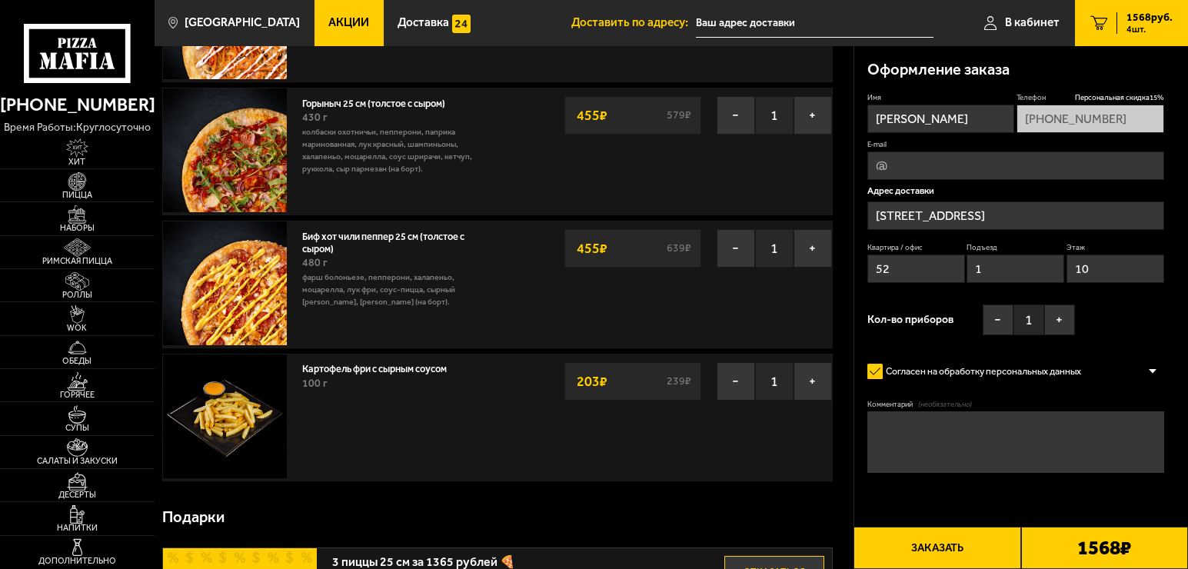
scroll to position [231, 0]
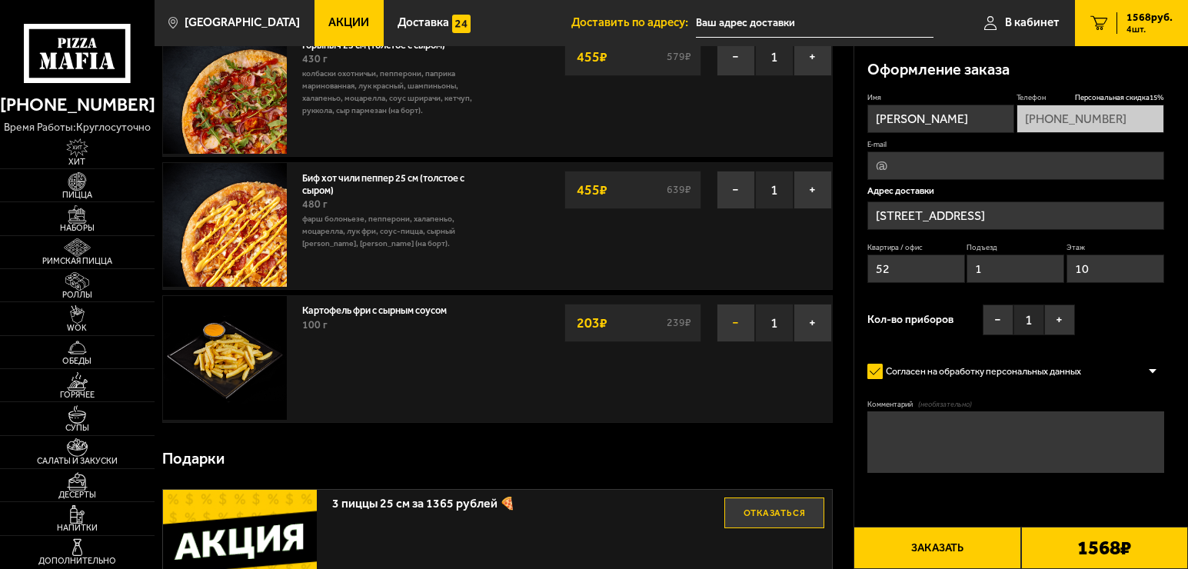
click at [735, 323] on button "−" at bounding box center [736, 323] width 38 height 38
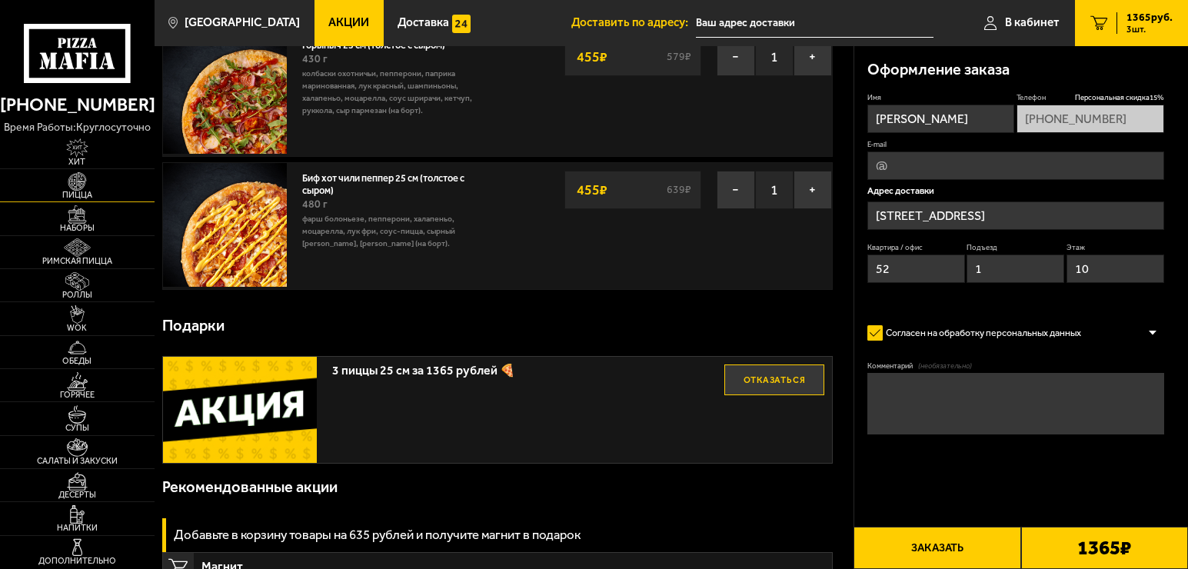
click at [81, 185] on img at bounding box center [78, 181] width 48 height 18
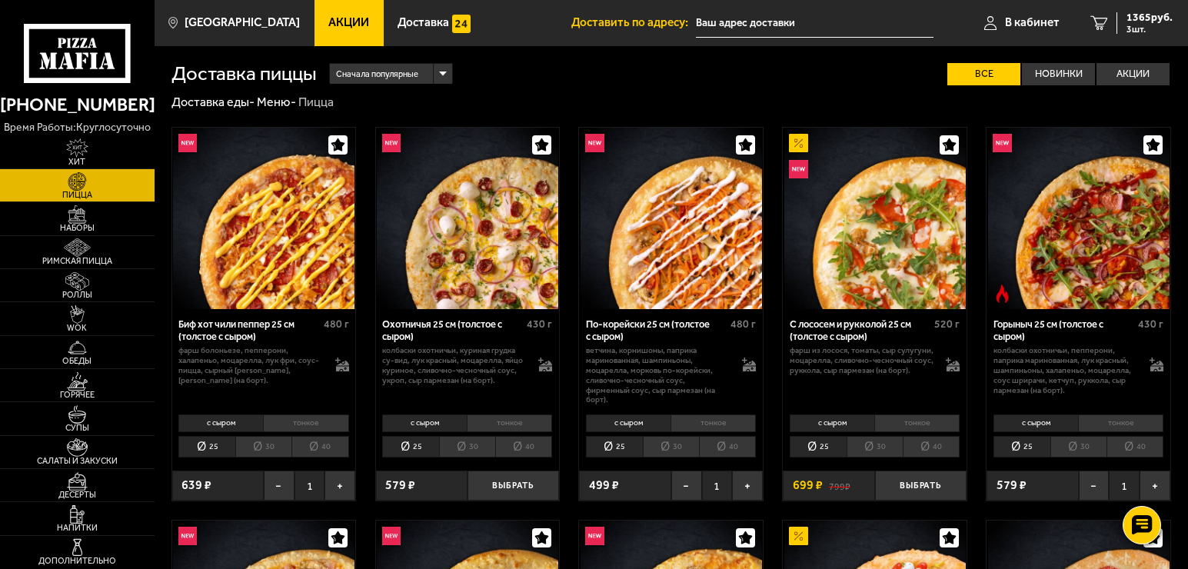
click at [898, 266] on img at bounding box center [876, 219] width 182 height 182
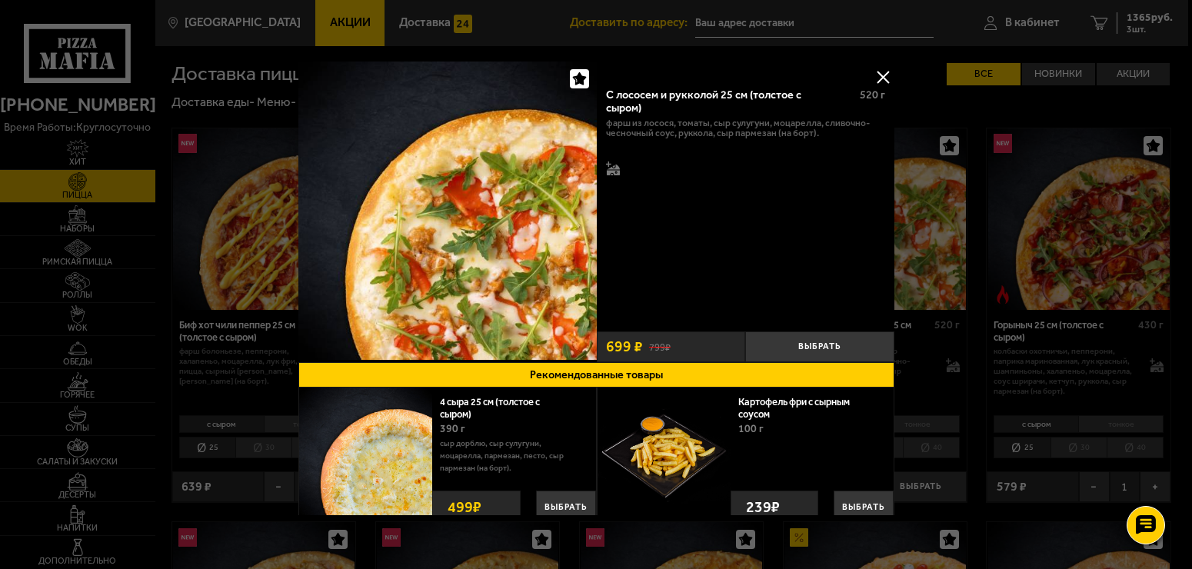
click at [937, 332] on div at bounding box center [596, 284] width 1192 height 569
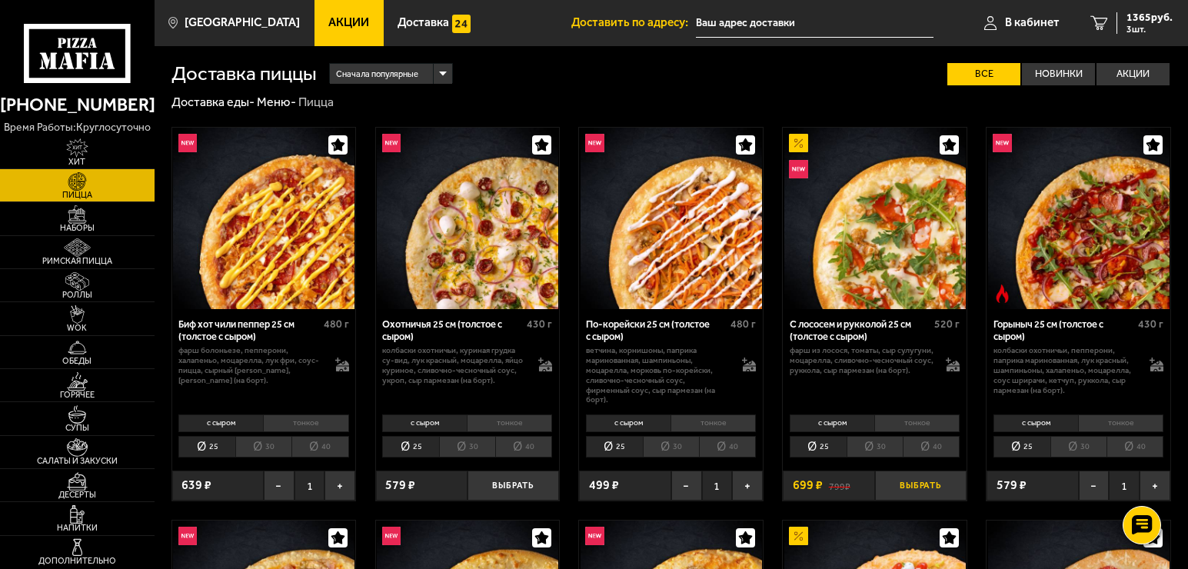
click at [930, 489] on button "Выбрать" at bounding box center [921, 486] width 92 height 30
click at [1151, 16] on span "2064 руб." at bounding box center [1150, 17] width 46 height 11
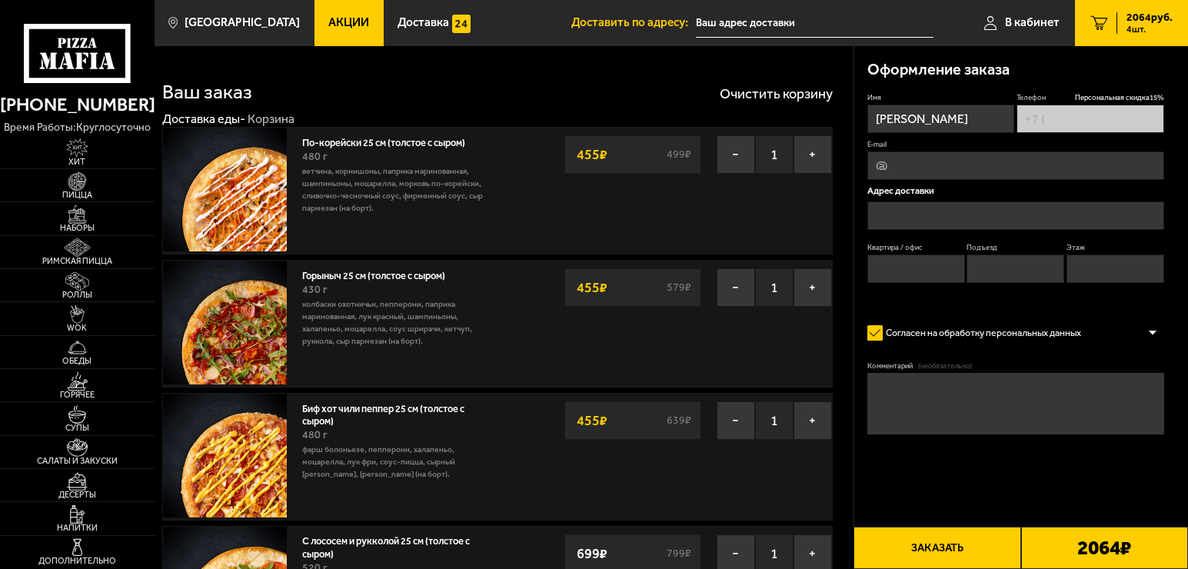
type input "[PHONE_NUMBER]"
type input "[STREET_ADDRESS]"
type input "52"
type input "1"
type input "10"
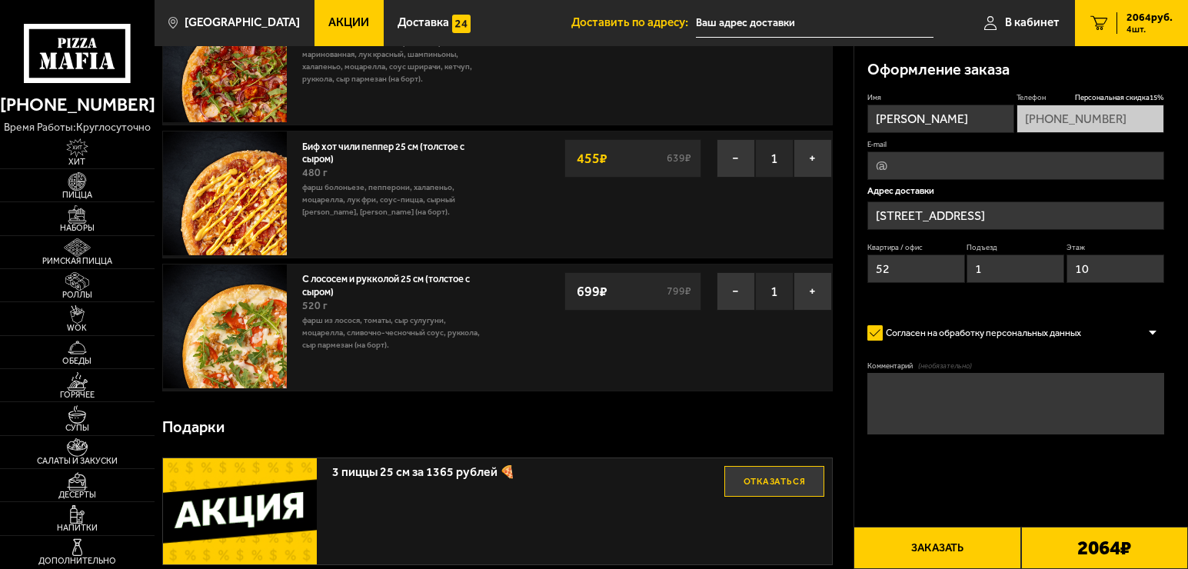
scroll to position [231, 0]
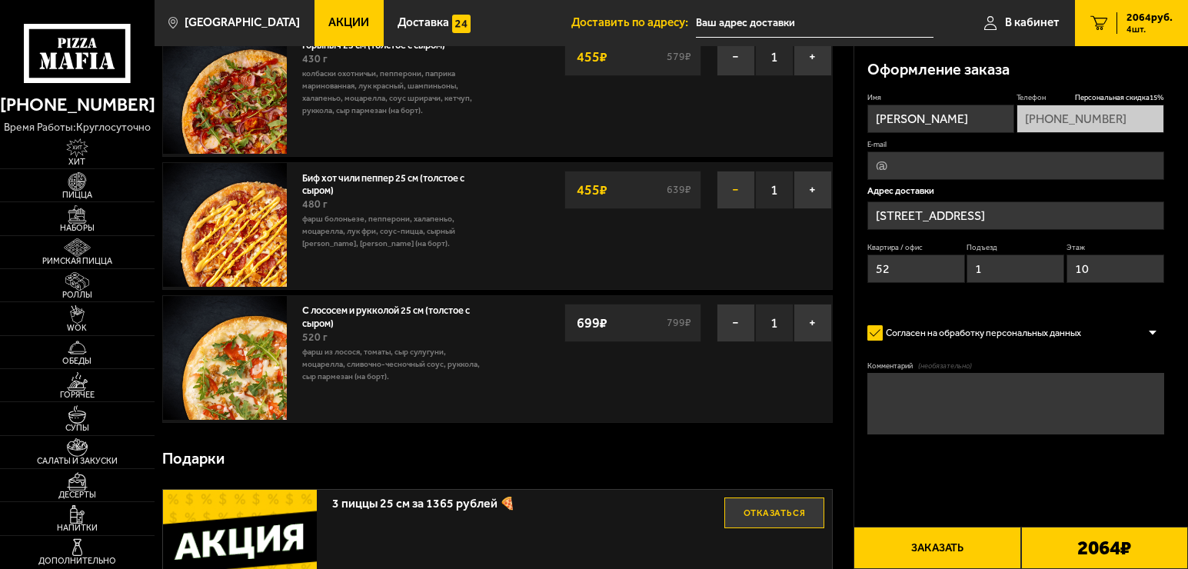
click at [733, 189] on button "−" at bounding box center [736, 190] width 38 height 38
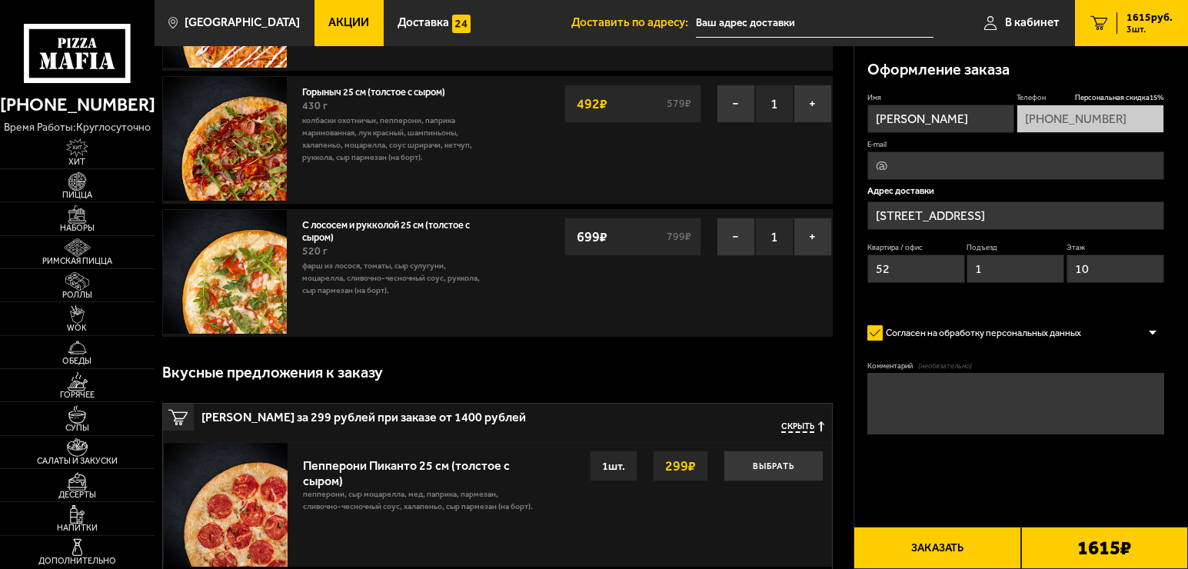
scroll to position [154, 0]
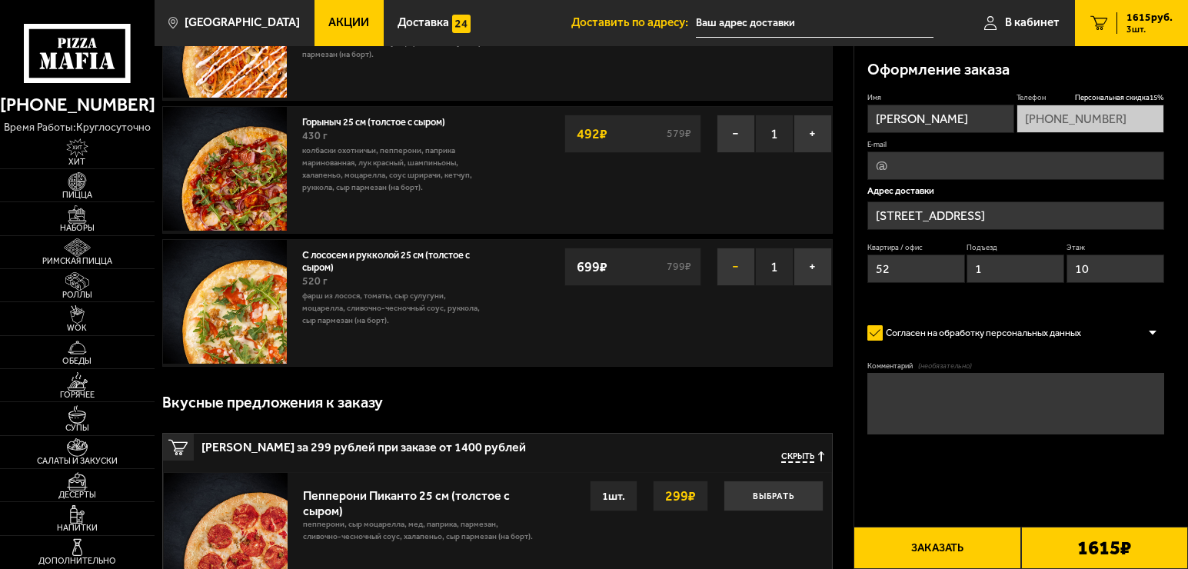
click at [732, 269] on button "−" at bounding box center [736, 267] width 38 height 38
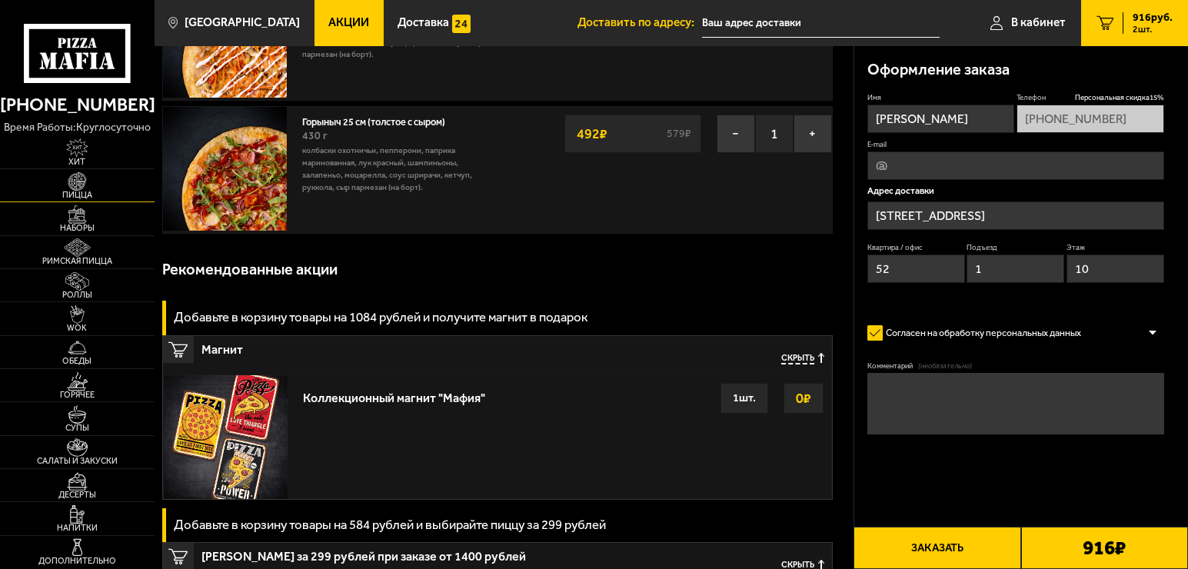
click at [79, 179] on img at bounding box center [78, 181] width 48 height 18
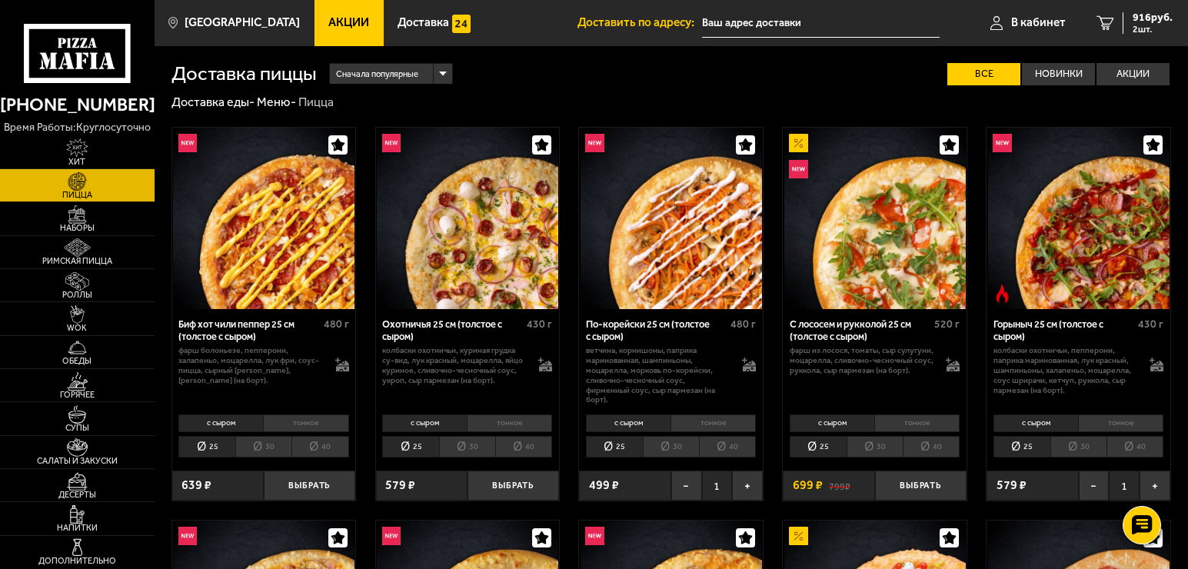
click at [710, 229] on img at bounding box center [672, 219] width 182 height 182
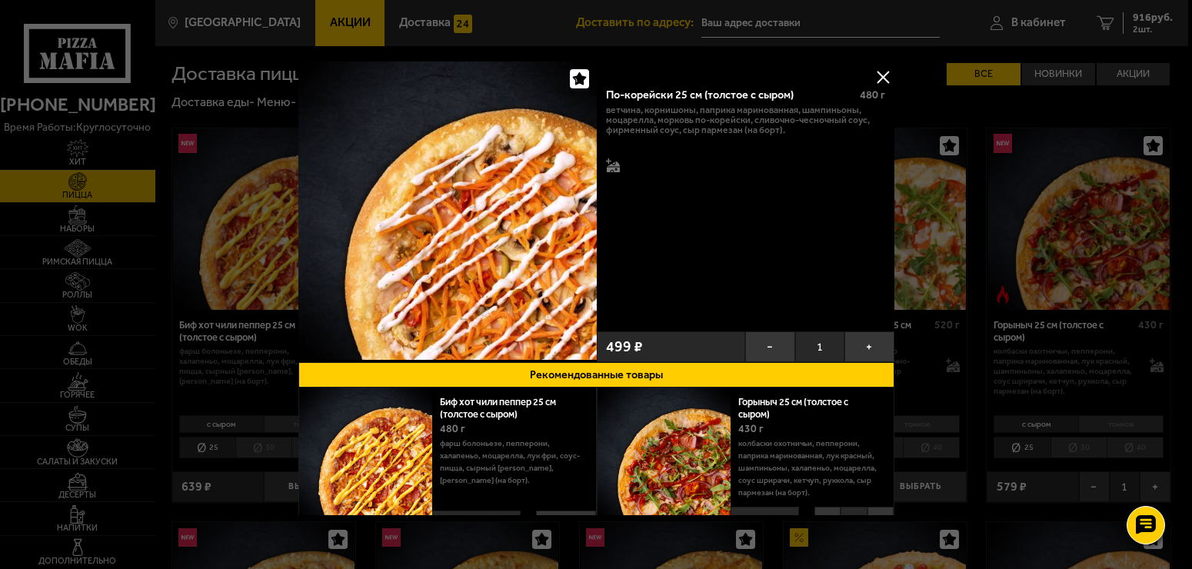
click at [959, 358] on div at bounding box center [596, 284] width 1192 height 569
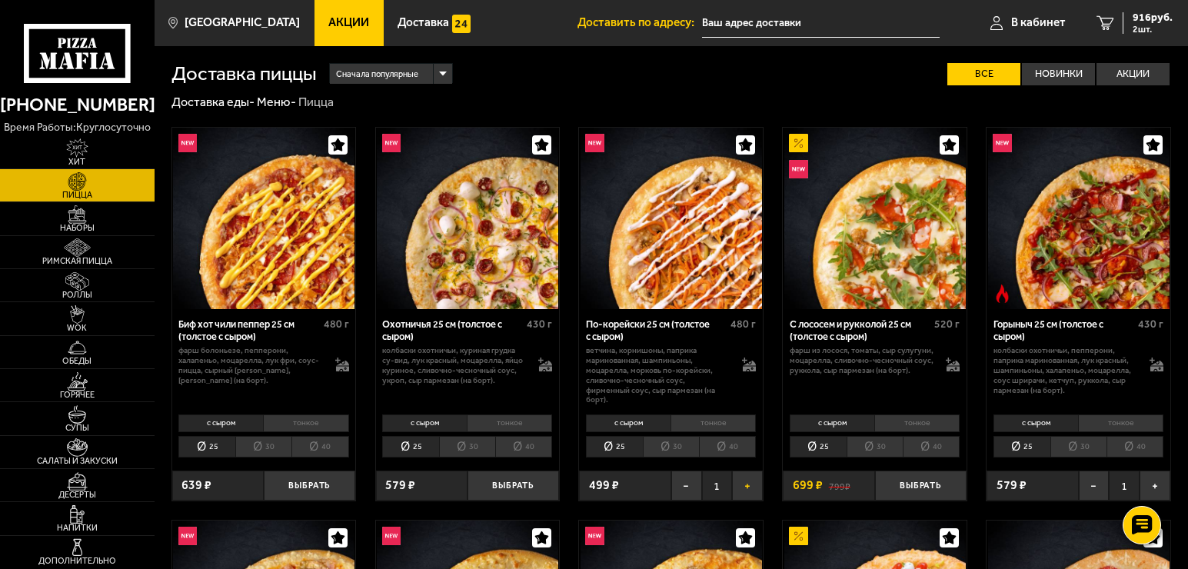
click at [749, 492] on button "+" at bounding box center [747, 486] width 31 height 30
click at [1158, 20] on span "1340 руб." at bounding box center [1150, 17] width 46 height 11
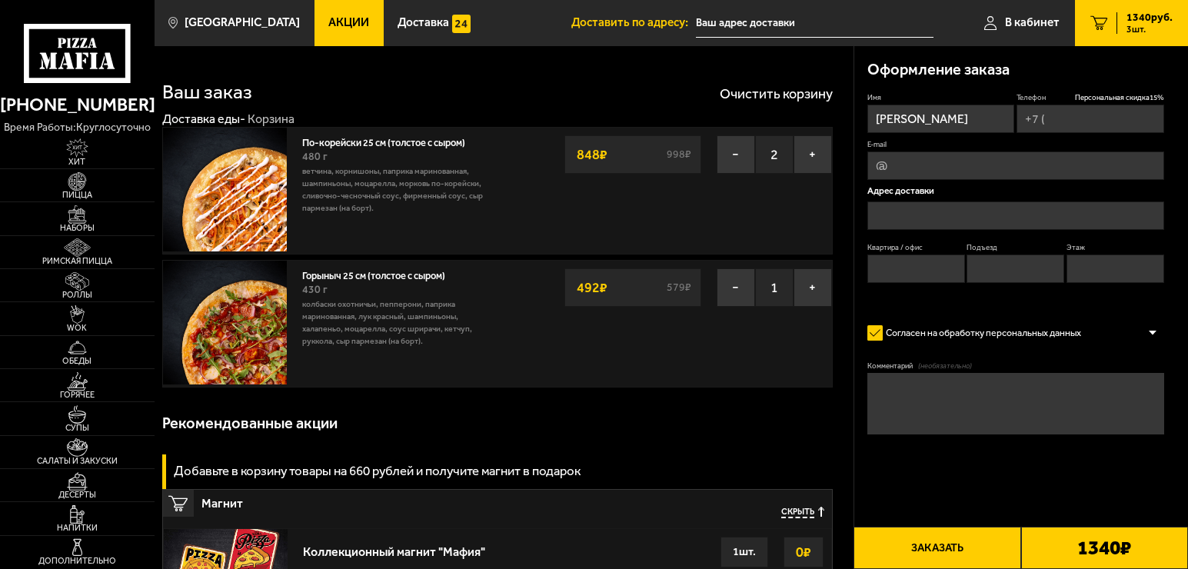
type input "[PHONE_NUMBER]"
type input "[STREET_ADDRESS]"
type input "52"
type input "1"
type input "10"
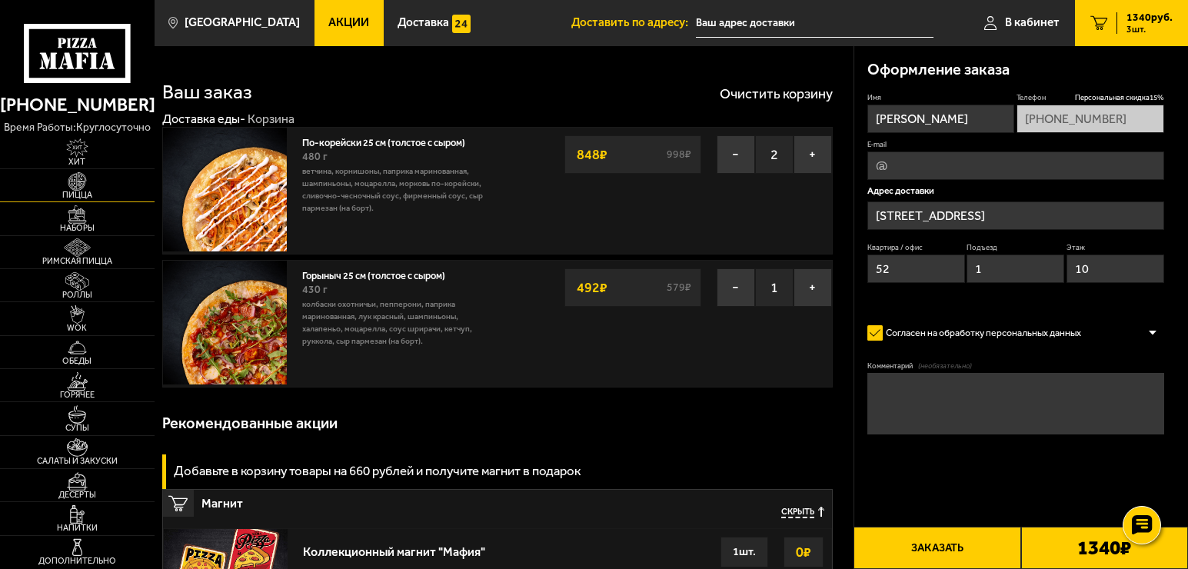
click at [85, 191] on span "Пицца" at bounding box center [77, 195] width 155 height 8
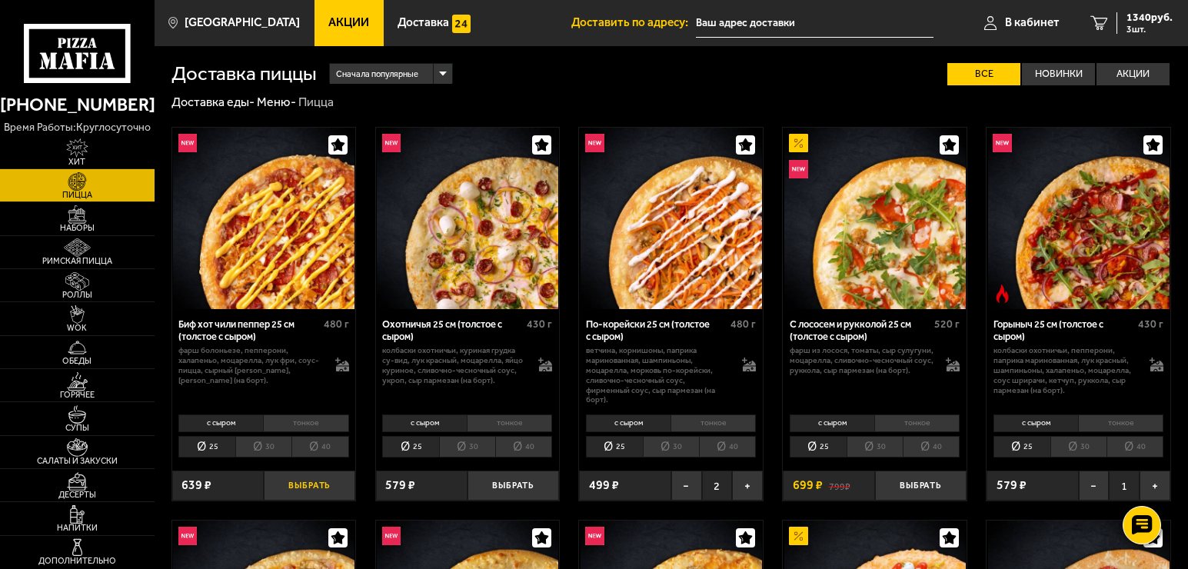
click at [315, 484] on button "Выбрать" at bounding box center [310, 486] width 92 height 30
click at [1136, 22] on span "1883 руб." at bounding box center [1150, 17] width 46 height 11
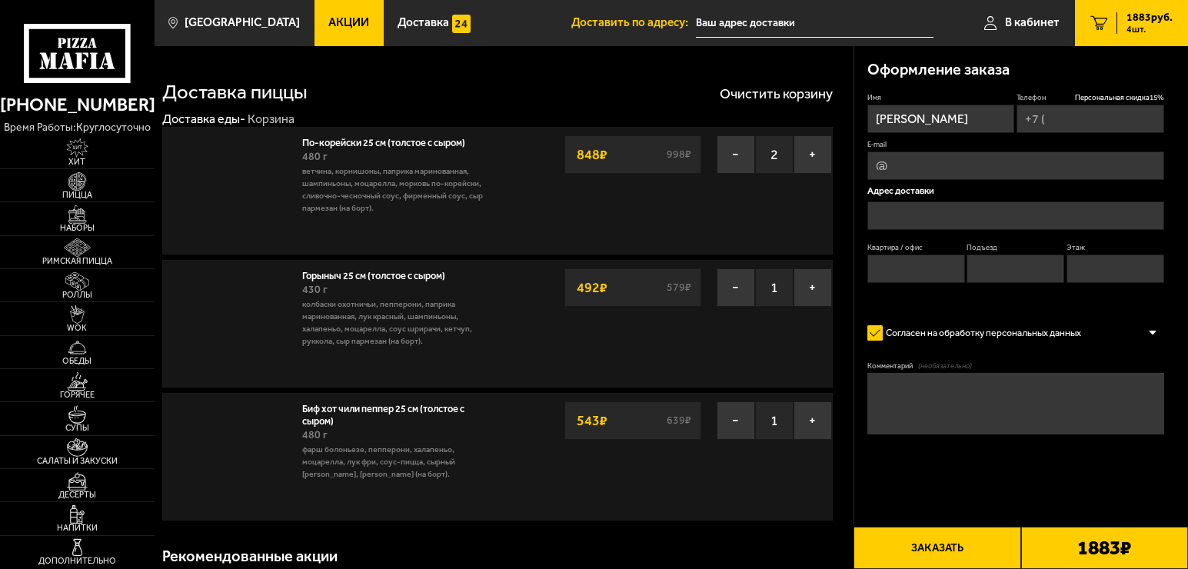
type input "[PHONE_NUMBER]"
type input "[STREET_ADDRESS]"
type input "52"
type input "1"
type input "10"
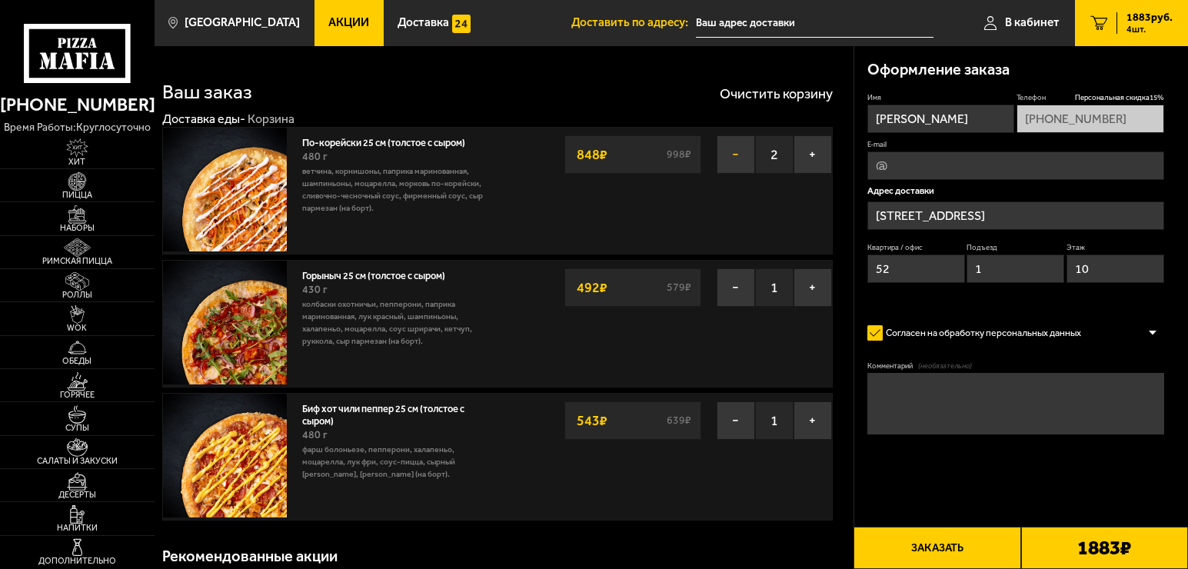
click at [743, 156] on button "−" at bounding box center [736, 154] width 38 height 38
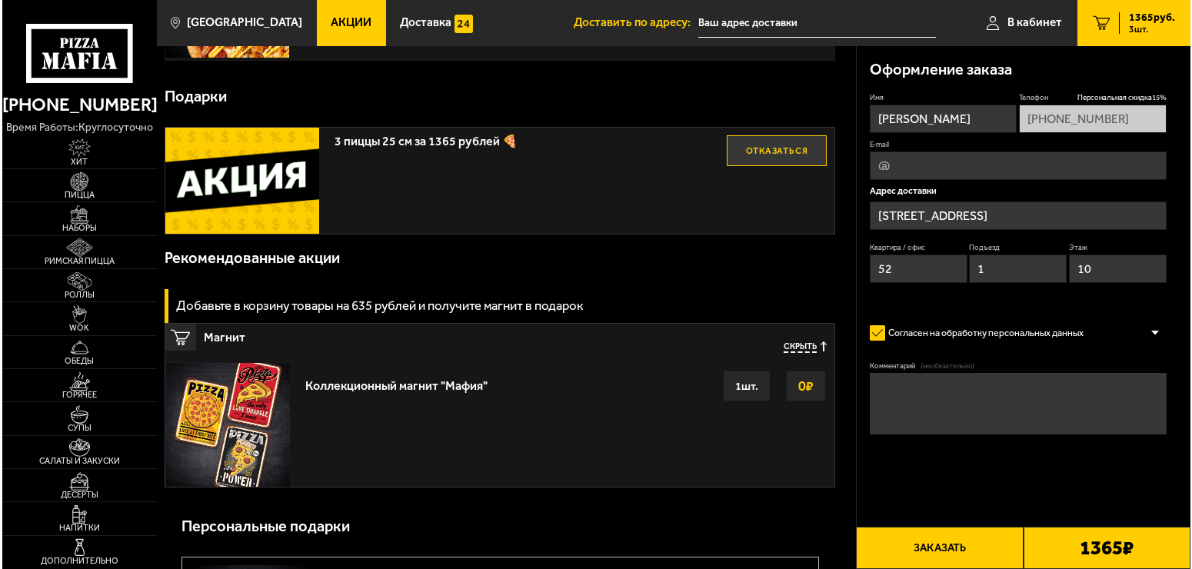
scroll to position [462, 0]
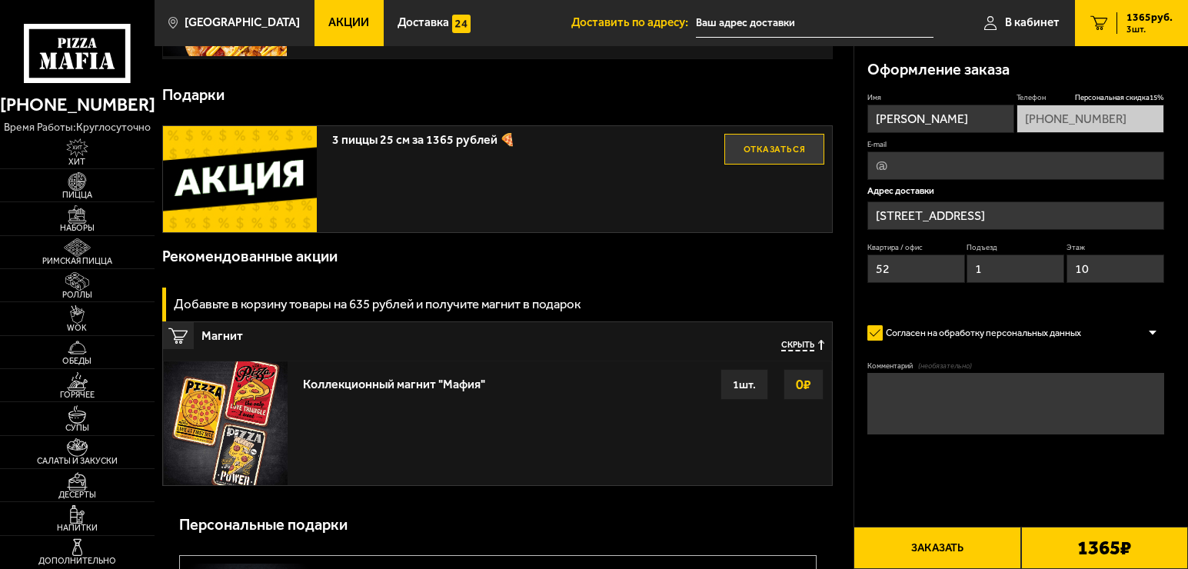
click at [945, 550] on button "Заказать" at bounding box center [937, 548] width 167 height 42
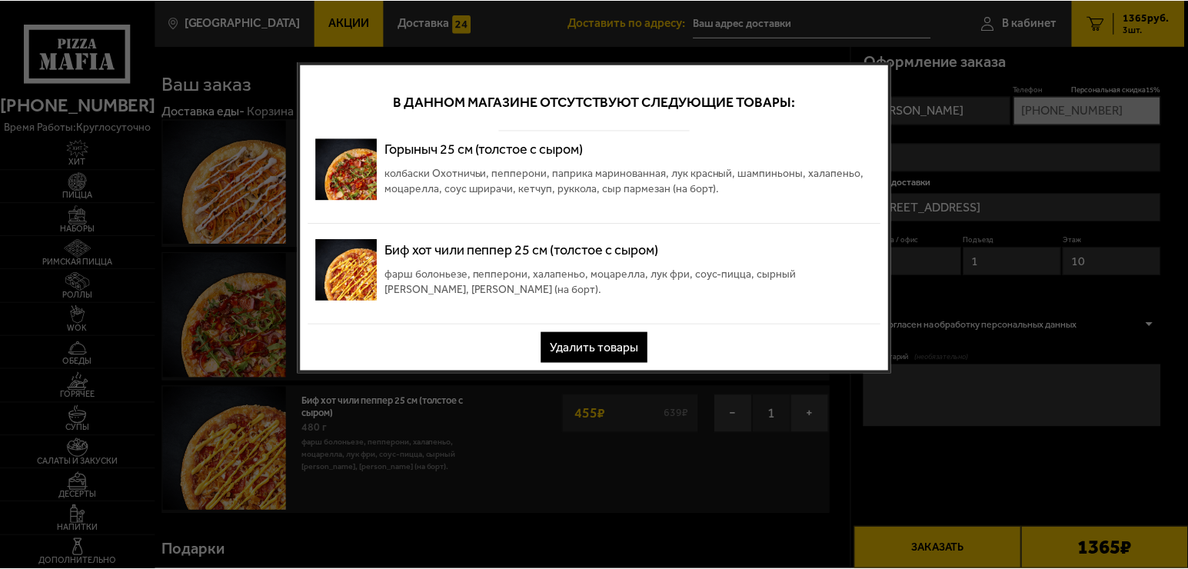
scroll to position [0, 0]
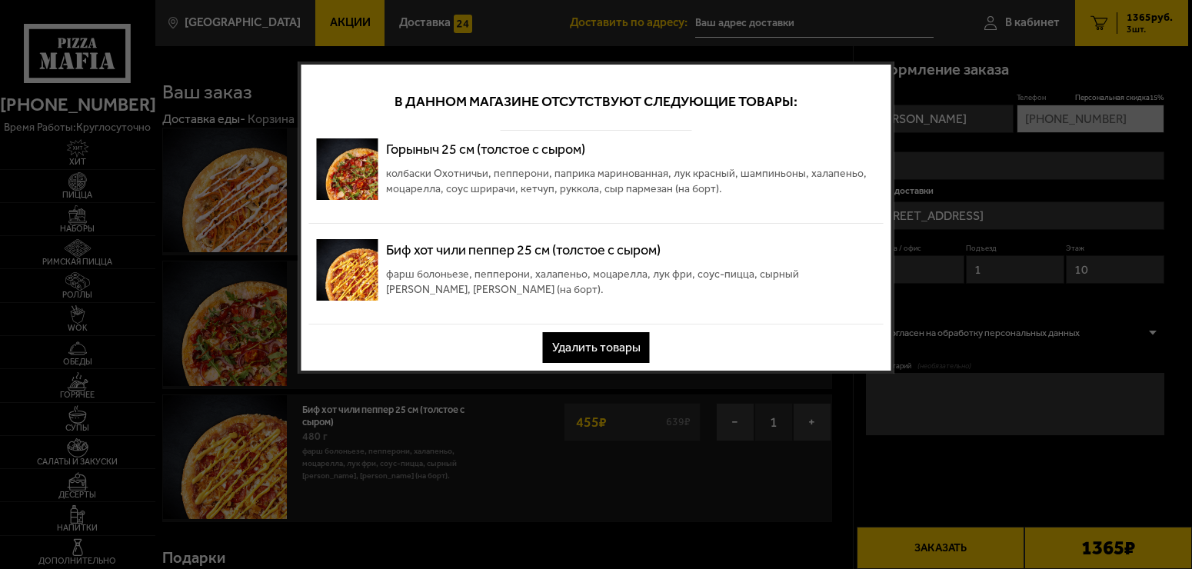
click at [594, 355] on button "Удалить товары" at bounding box center [596, 347] width 107 height 31
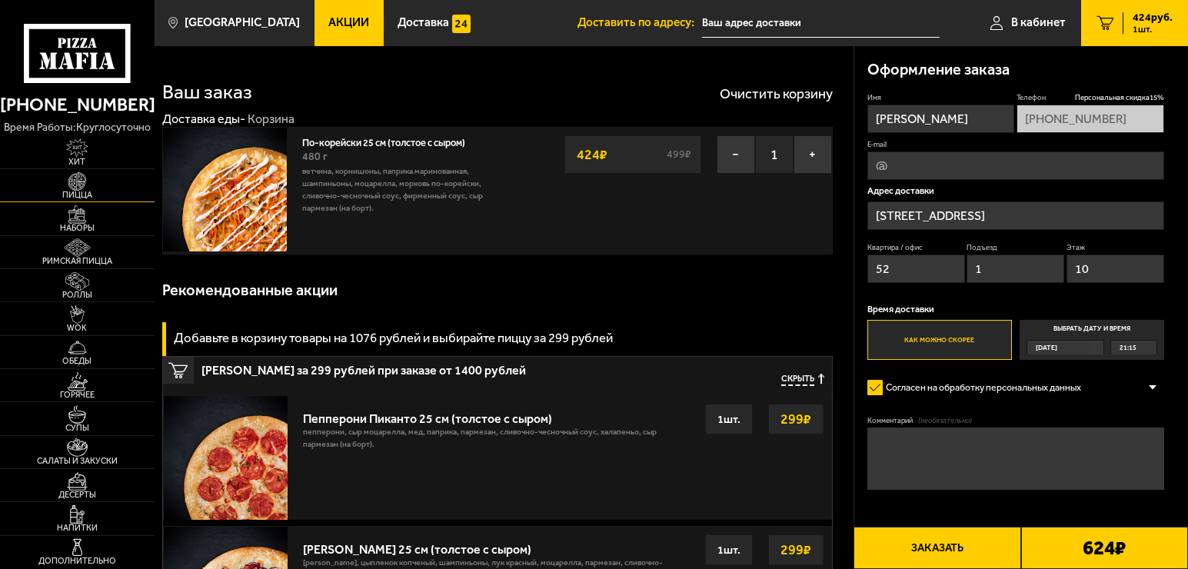
click at [80, 191] on span "Пицца" at bounding box center [77, 195] width 155 height 8
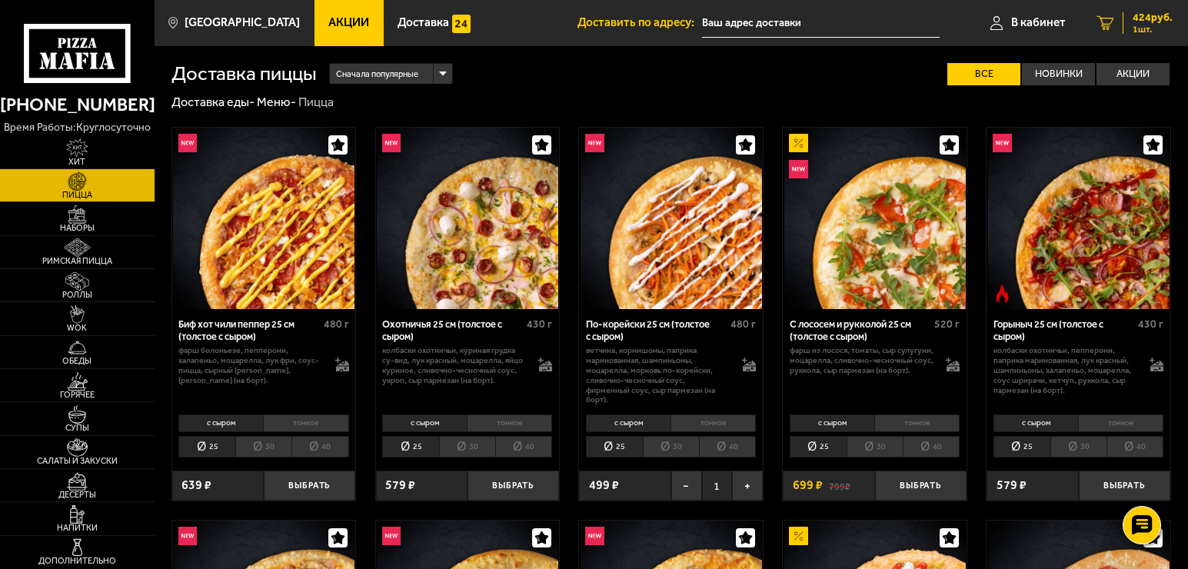
click at [1148, 20] on span "424 руб." at bounding box center [1153, 17] width 40 height 11
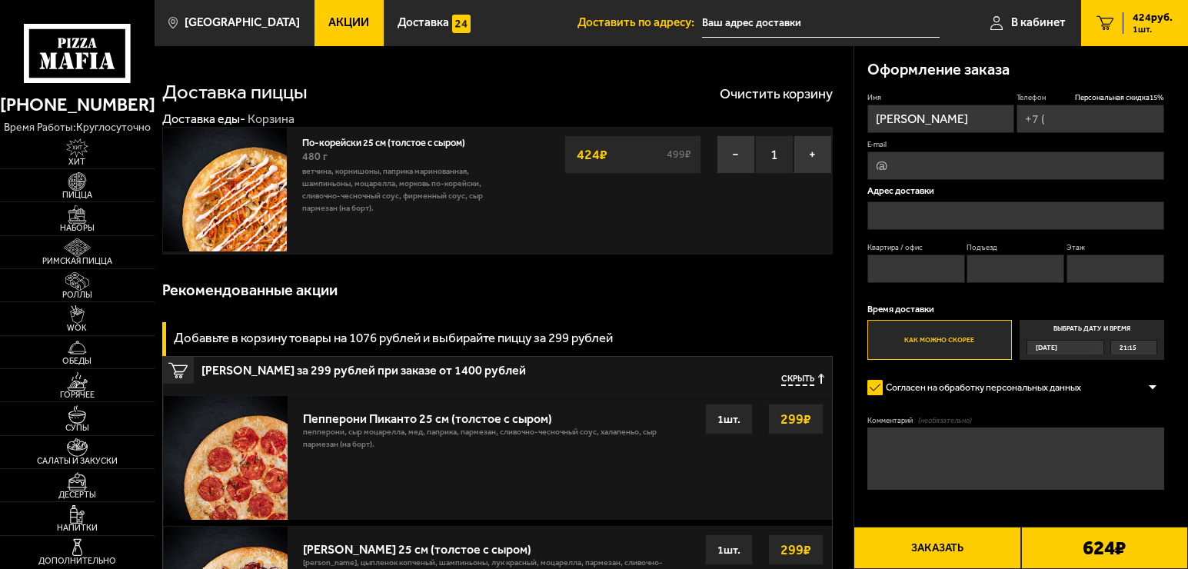
type input "[PHONE_NUMBER]"
type input "[STREET_ADDRESS]"
type input "52"
type input "1"
type input "10"
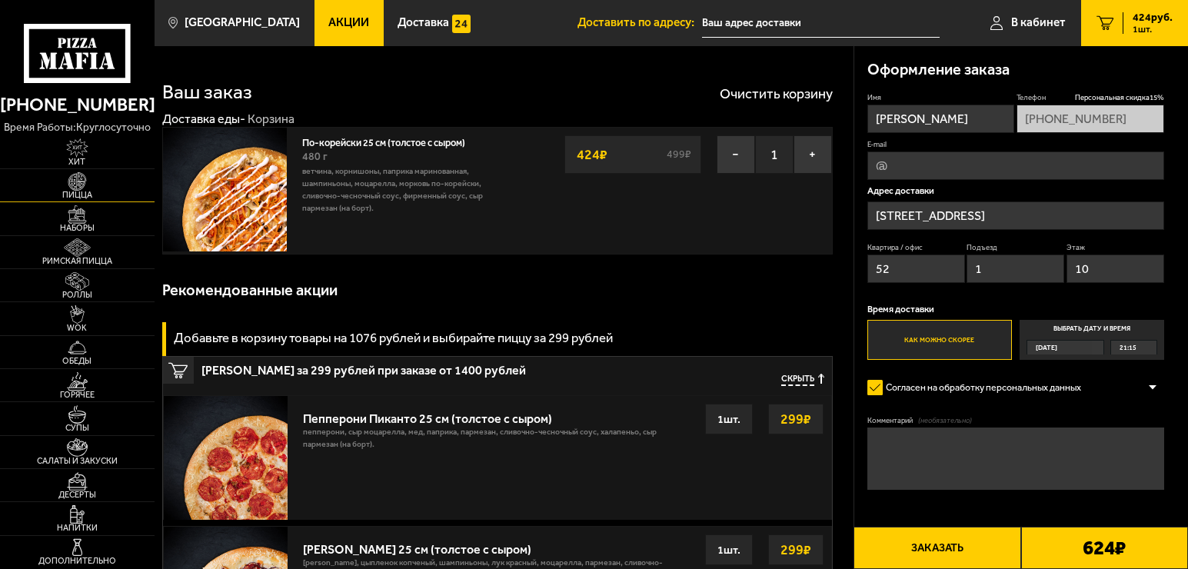
click at [80, 193] on span "Пицца" at bounding box center [77, 195] width 155 height 8
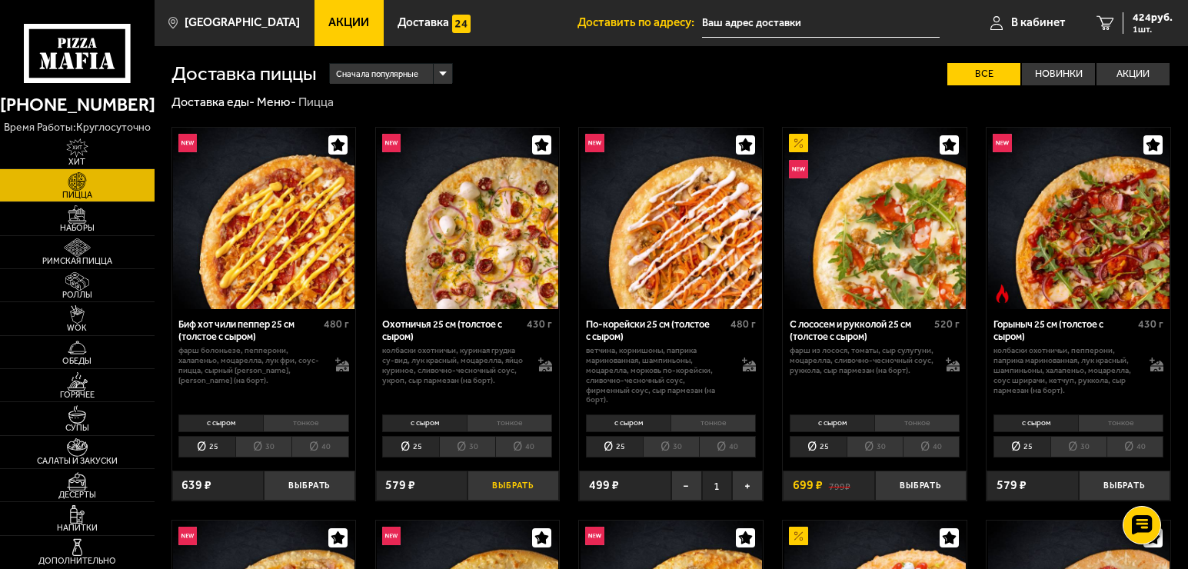
click at [522, 492] on button "Выбрать" at bounding box center [514, 486] width 92 height 30
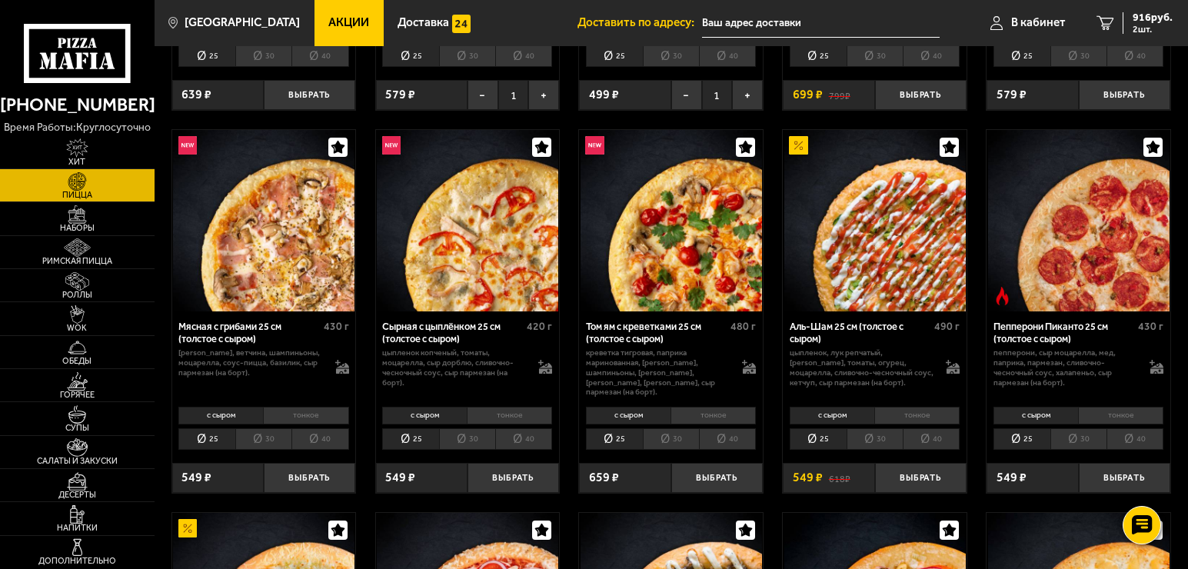
scroll to position [462, 0]
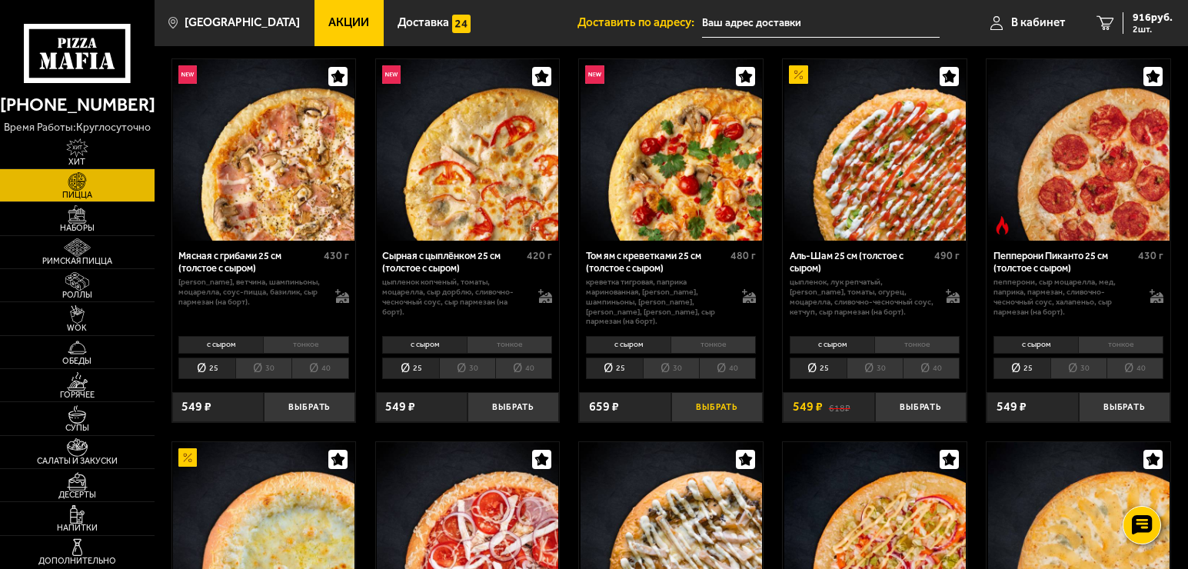
click at [715, 395] on button "Выбрать" at bounding box center [718, 407] width 92 height 30
click at [1145, 13] on span "1365 руб." at bounding box center [1150, 17] width 46 height 11
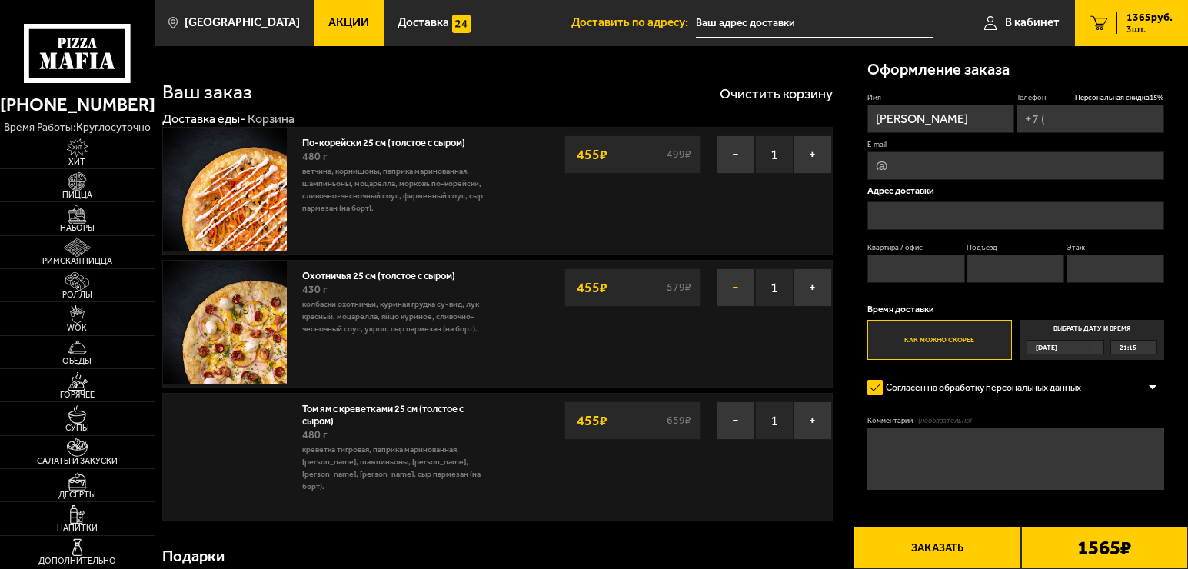
type input "[PHONE_NUMBER]"
type input "[STREET_ADDRESS]"
type input "52"
type input "1"
type input "10"
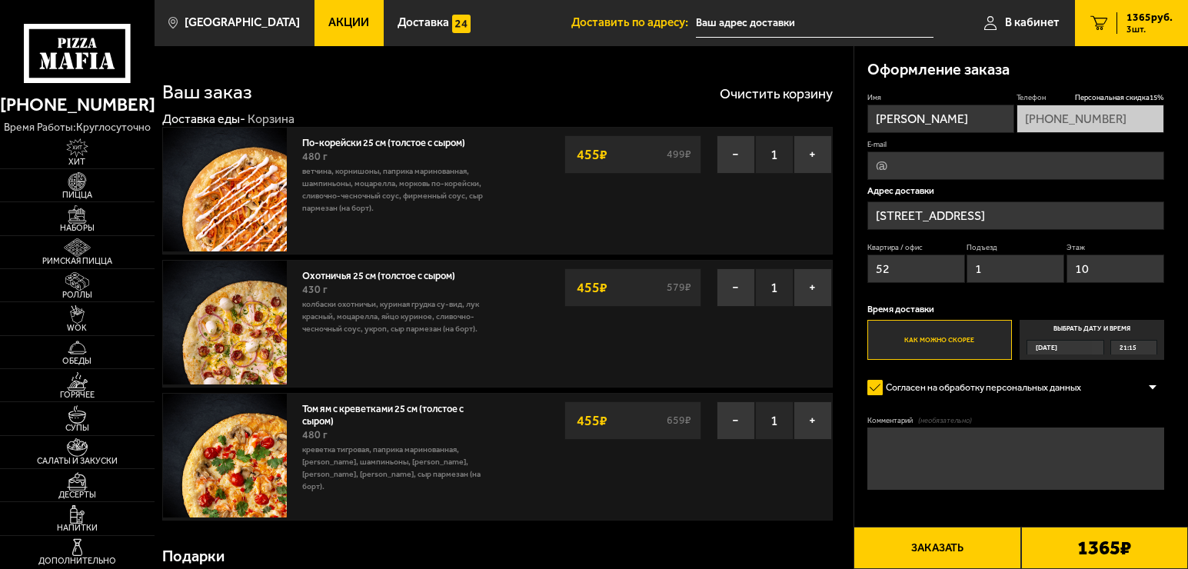
click at [956, 552] on button "Заказать" at bounding box center [937, 548] width 167 height 42
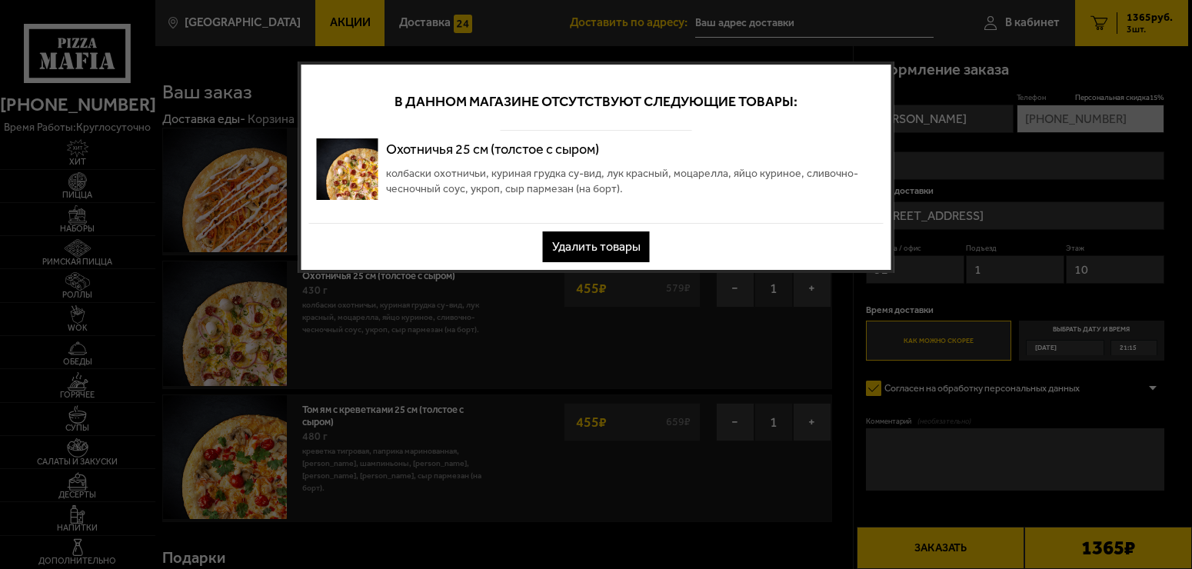
click at [612, 248] on button "Удалить товары" at bounding box center [596, 247] width 107 height 31
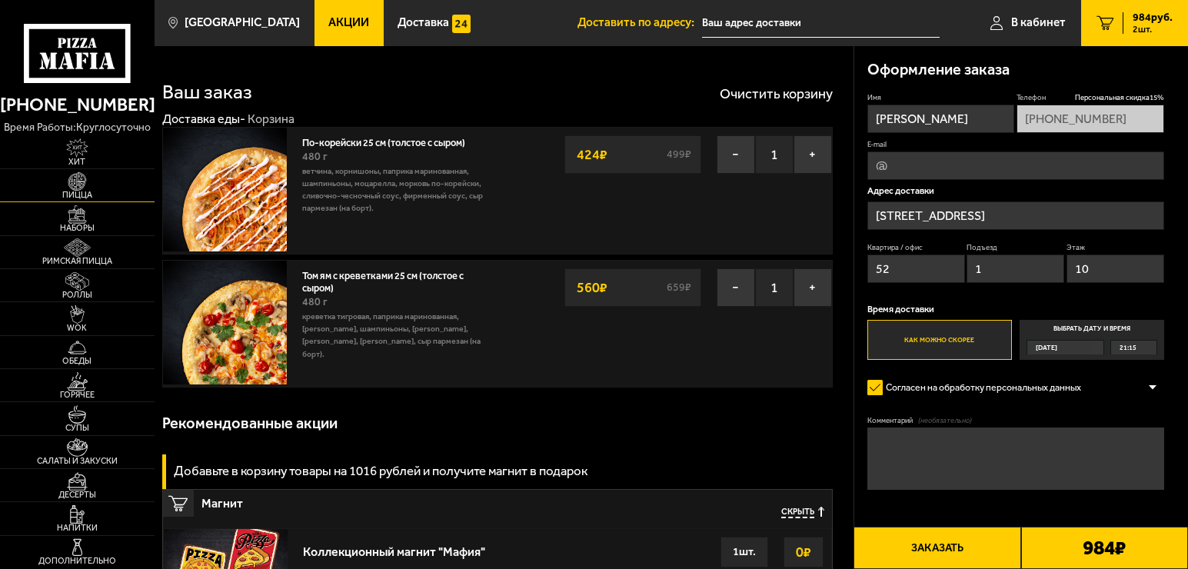
click at [79, 191] on span "Пицца" at bounding box center [77, 195] width 155 height 8
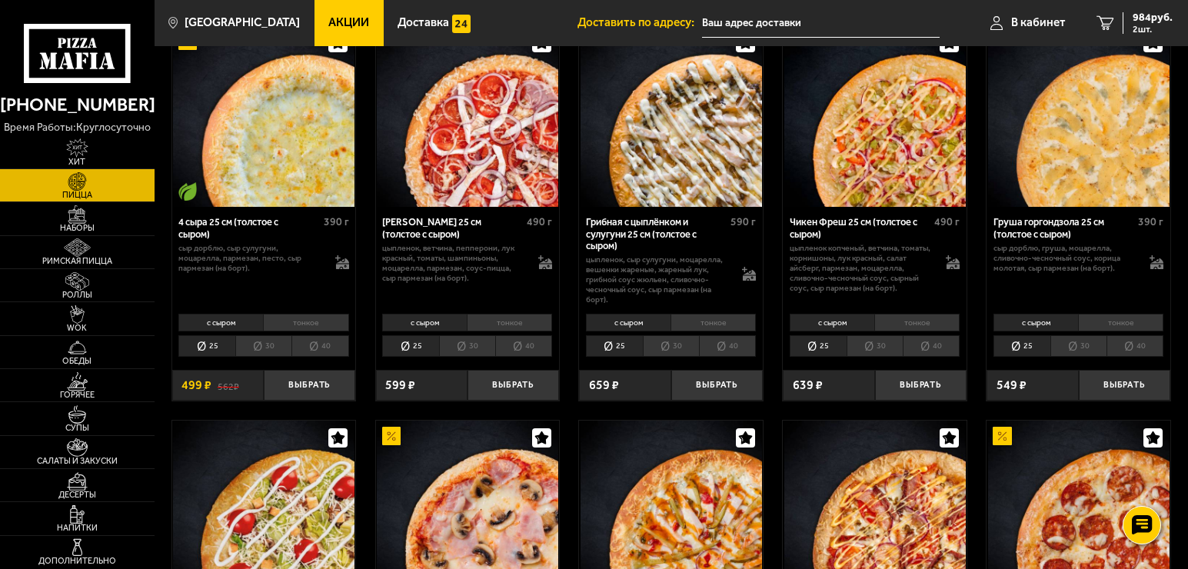
scroll to position [846, 0]
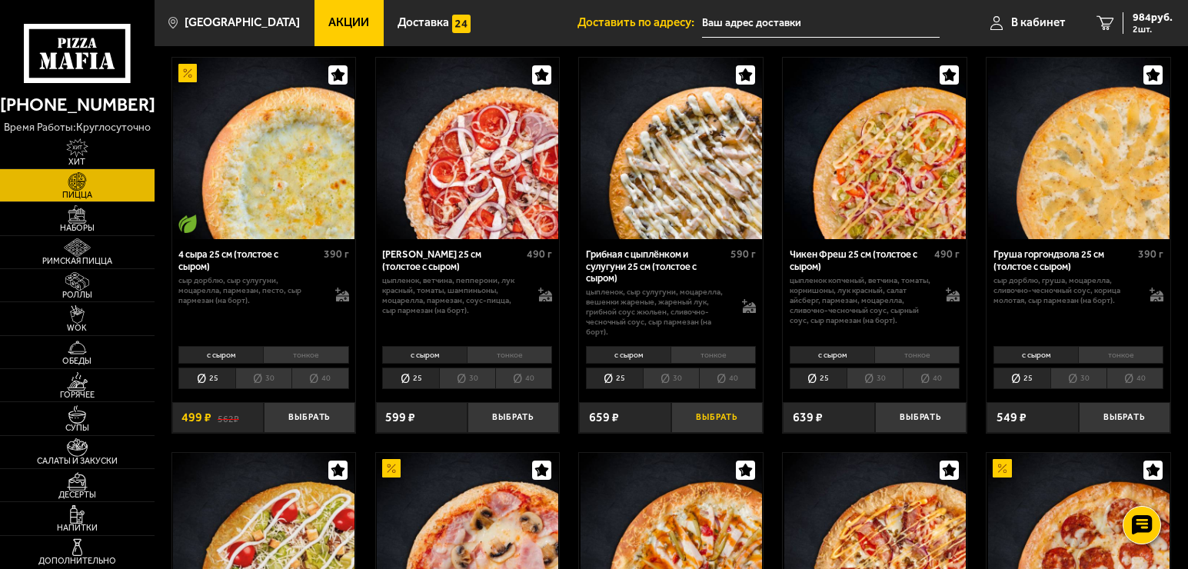
click at [737, 404] on button "Выбрать" at bounding box center [718, 417] width 92 height 30
click at [1155, 12] on span "1365 руб." at bounding box center [1150, 17] width 46 height 11
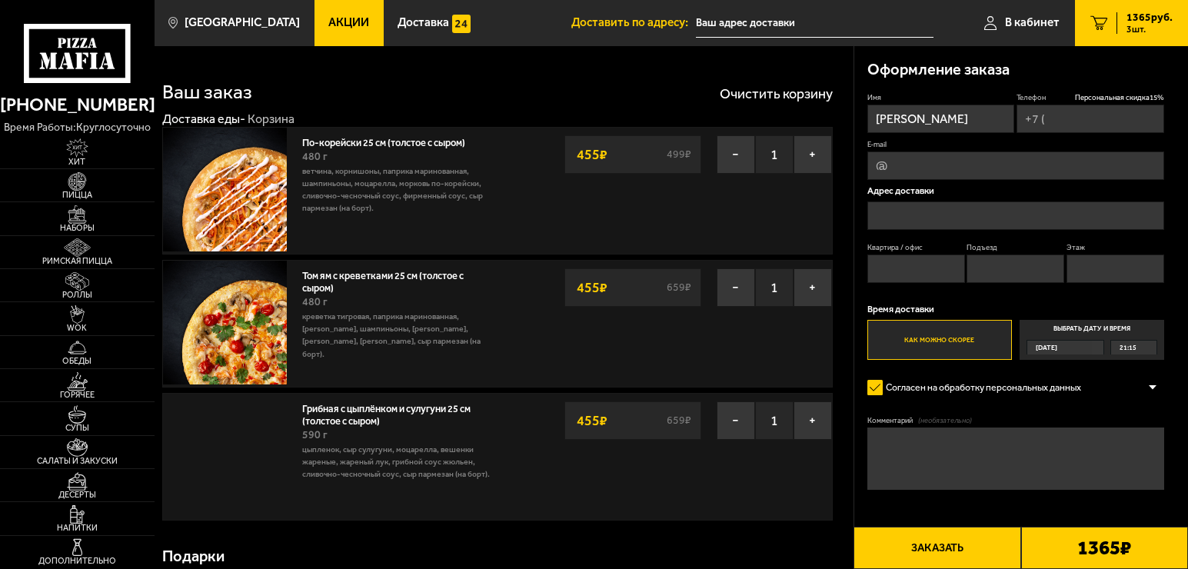
type input "[PHONE_NUMBER]"
type input "[STREET_ADDRESS]"
type input "52"
type input "1"
type input "10"
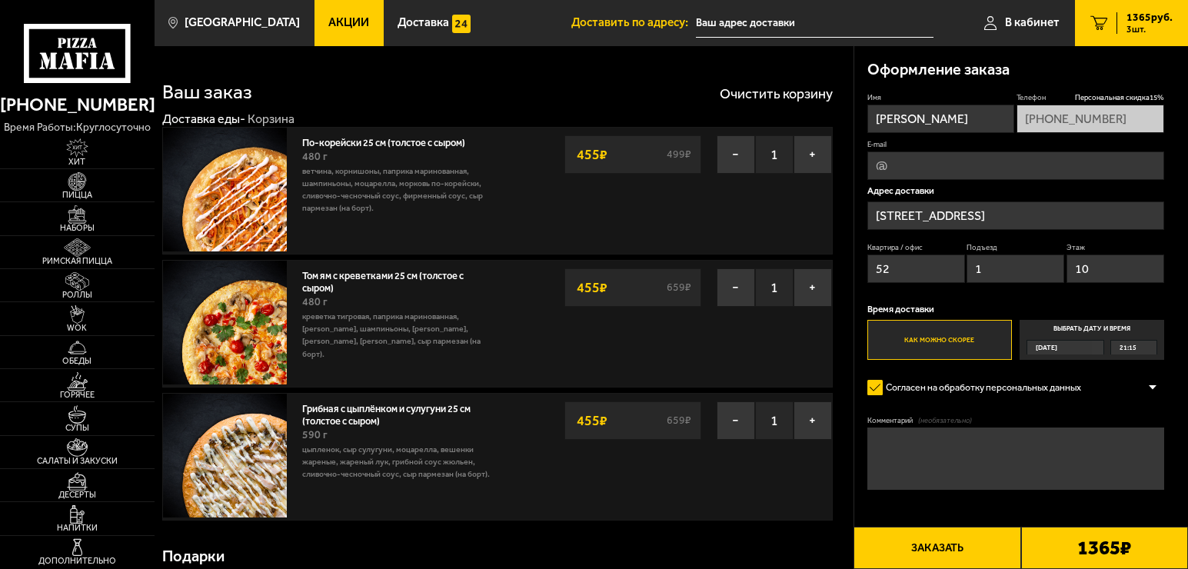
click at [910, 547] on button "Заказать" at bounding box center [937, 548] width 167 height 42
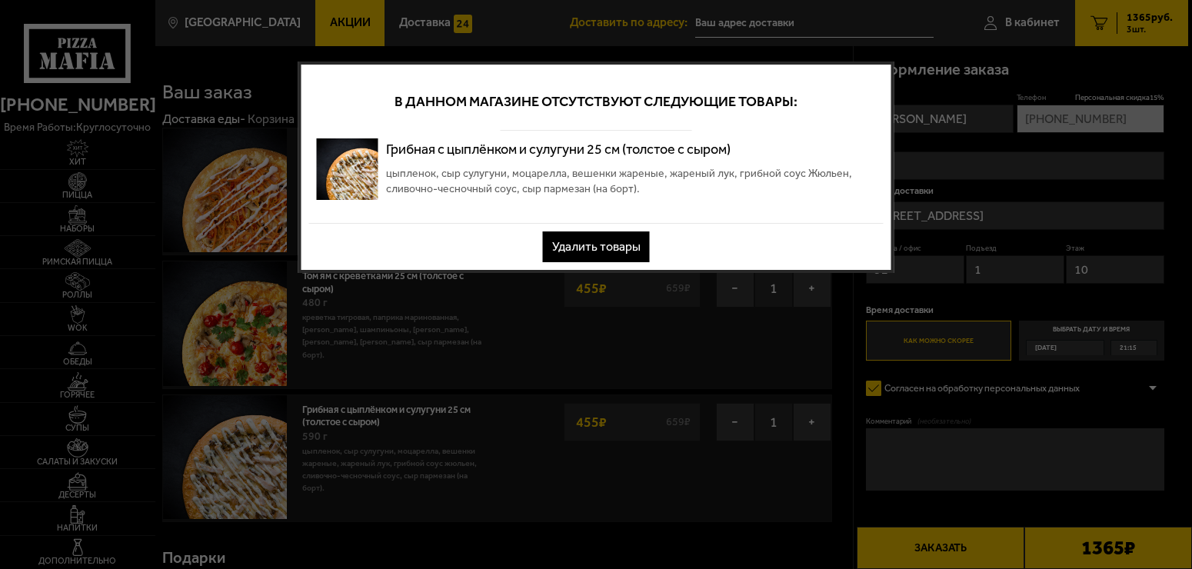
click at [619, 243] on button "Удалить товары" at bounding box center [596, 247] width 107 height 31
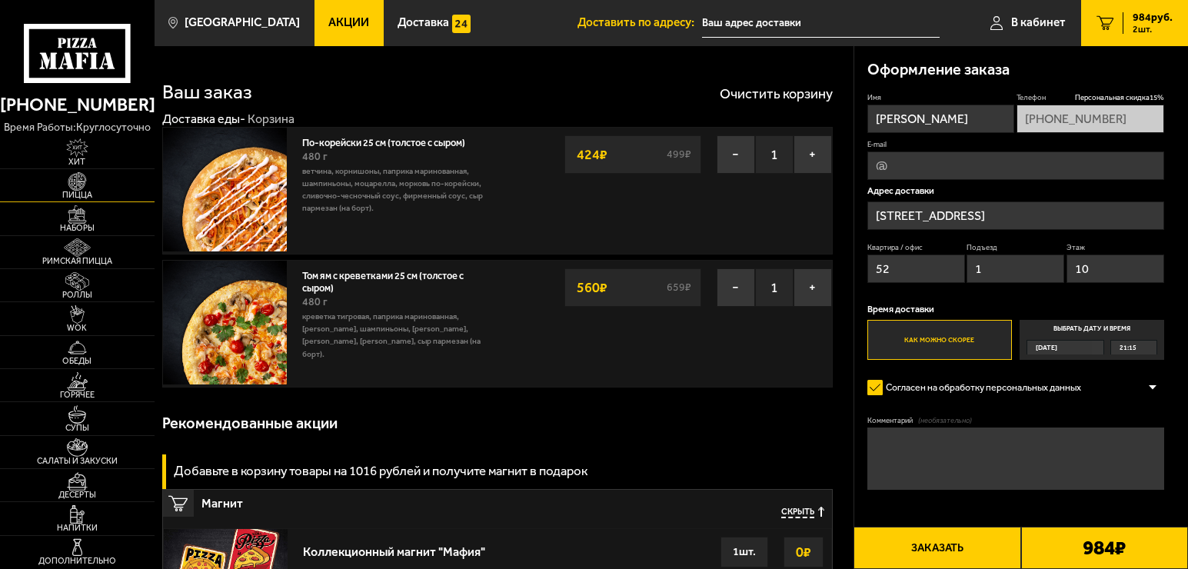
click at [82, 182] on img at bounding box center [78, 181] width 48 height 18
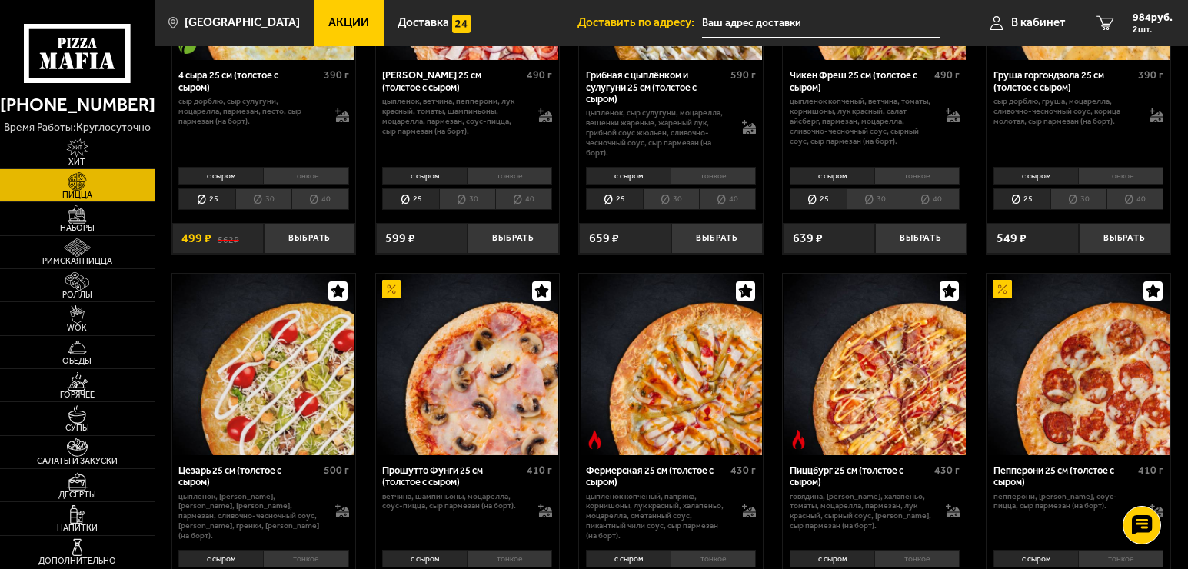
scroll to position [1077, 0]
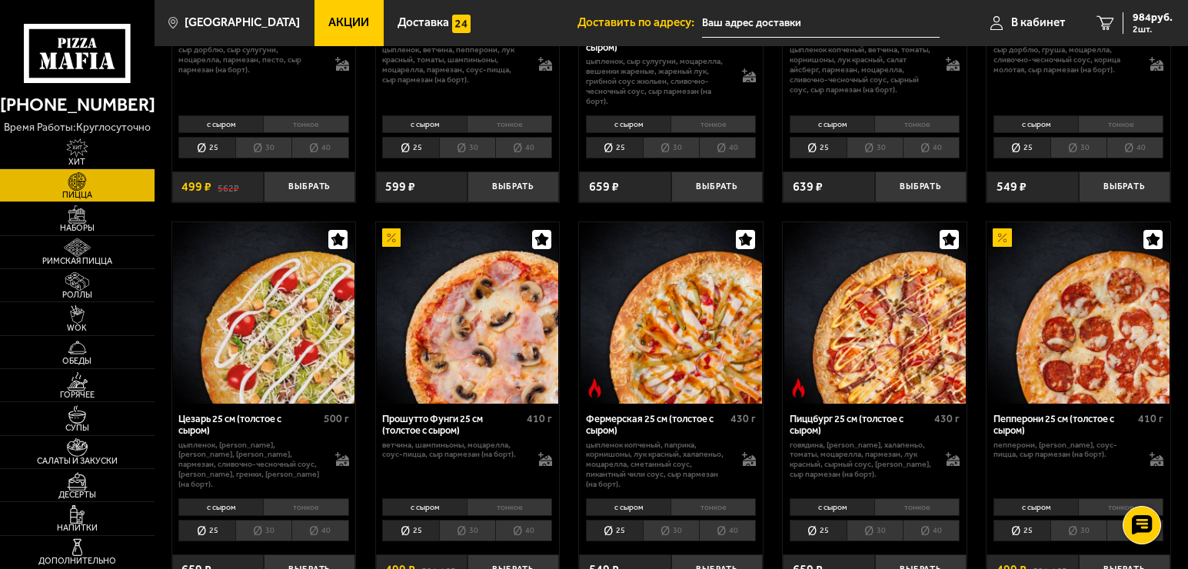
click at [681, 345] on img at bounding box center [672, 313] width 182 height 182
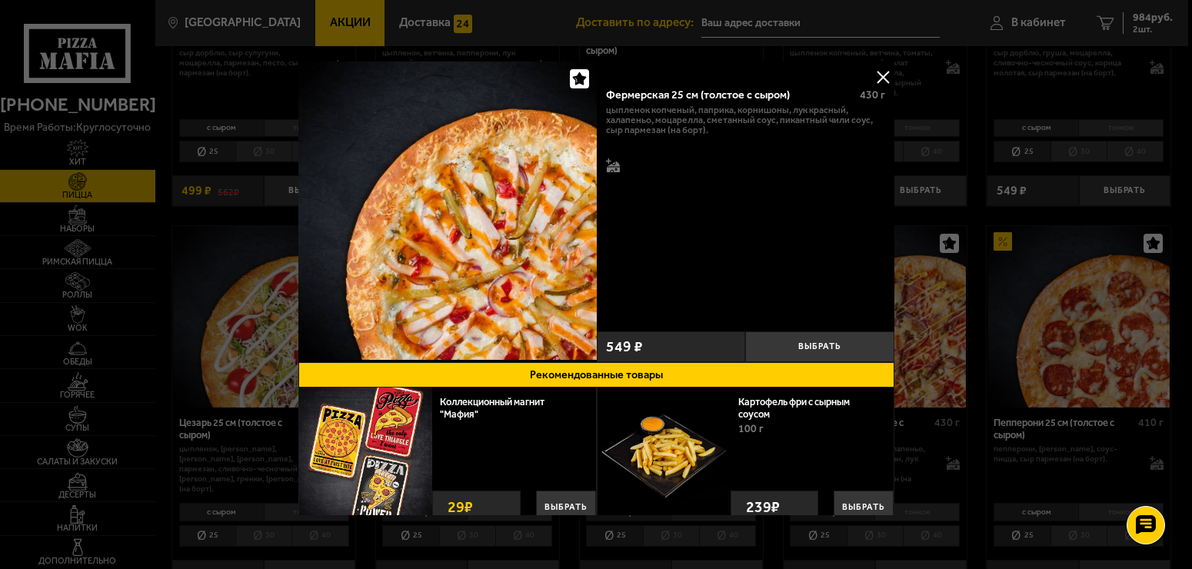
click at [952, 302] on div at bounding box center [596, 284] width 1192 height 569
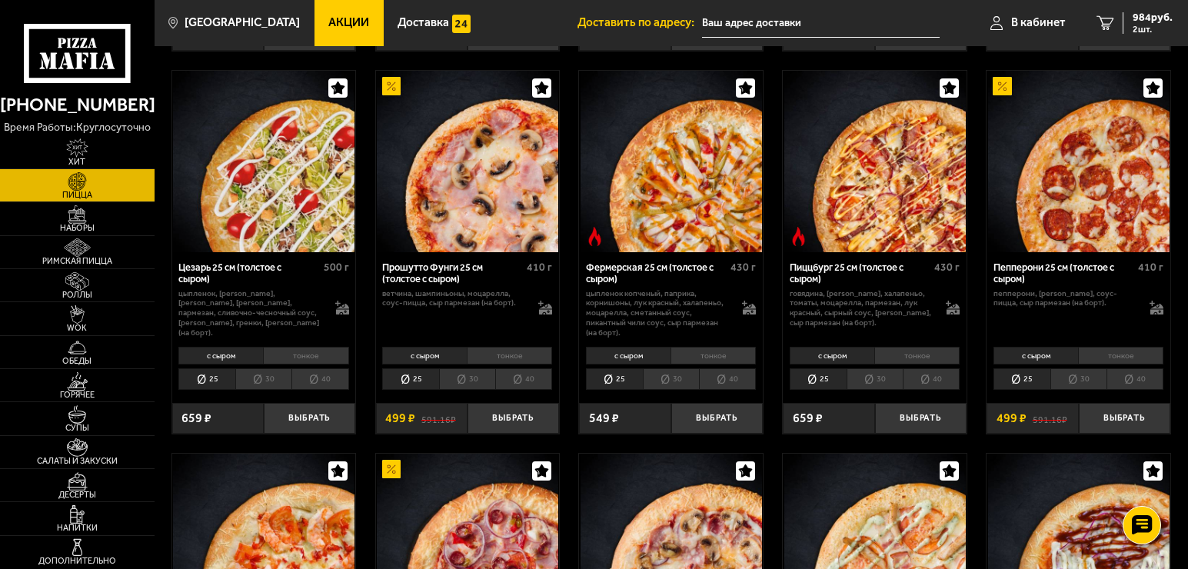
scroll to position [1231, 0]
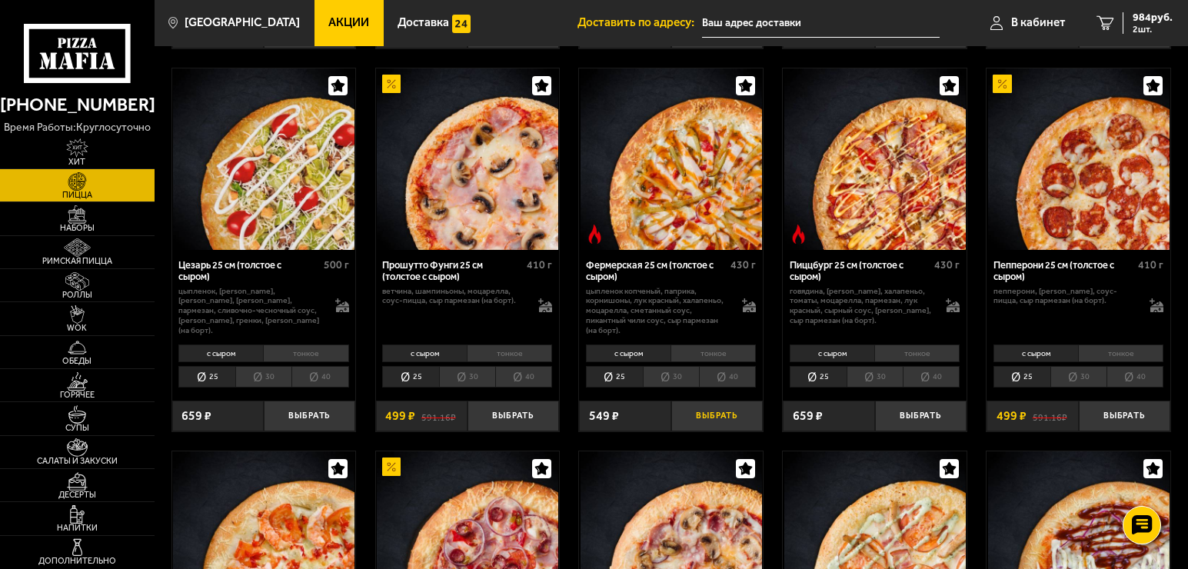
click at [737, 414] on button "Выбрать" at bounding box center [718, 416] width 92 height 30
click at [1157, 19] on span "1365 руб." at bounding box center [1150, 17] width 46 height 11
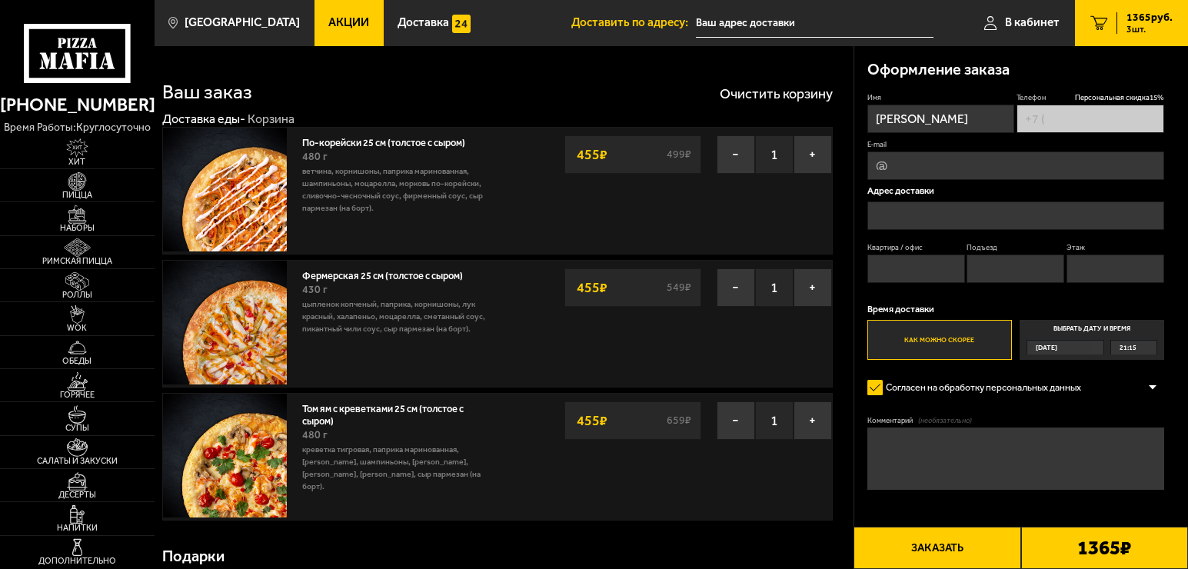
type input "[PHONE_NUMBER]"
type input "[STREET_ADDRESS]"
type input "52"
type input "1"
type input "10"
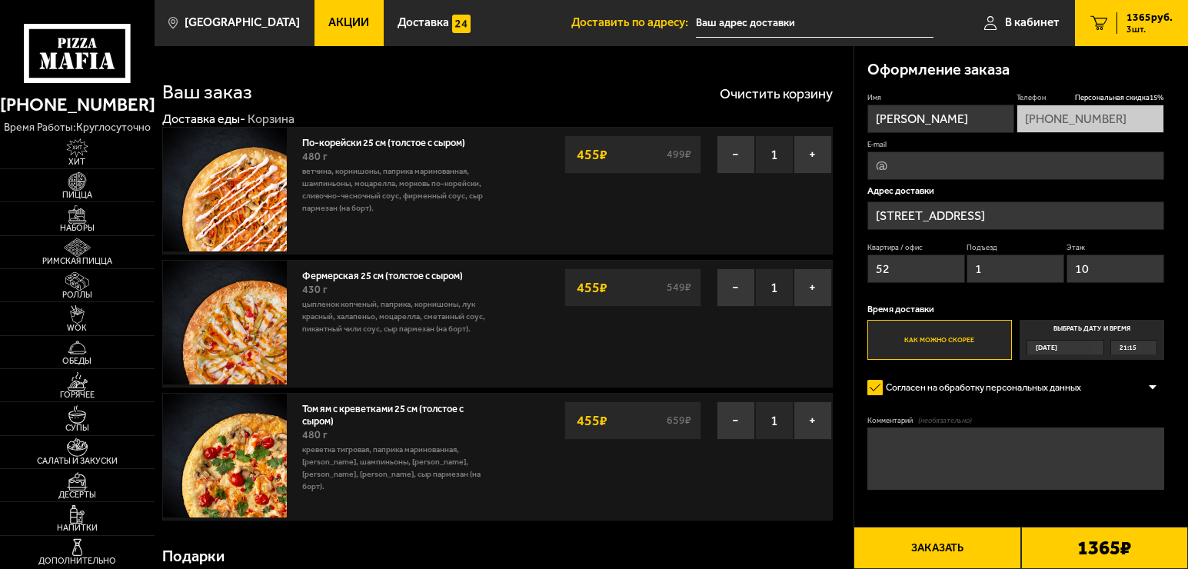
click at [942, 549] on button "Заказать" at bounding box center [937, 548] width 167 height 42
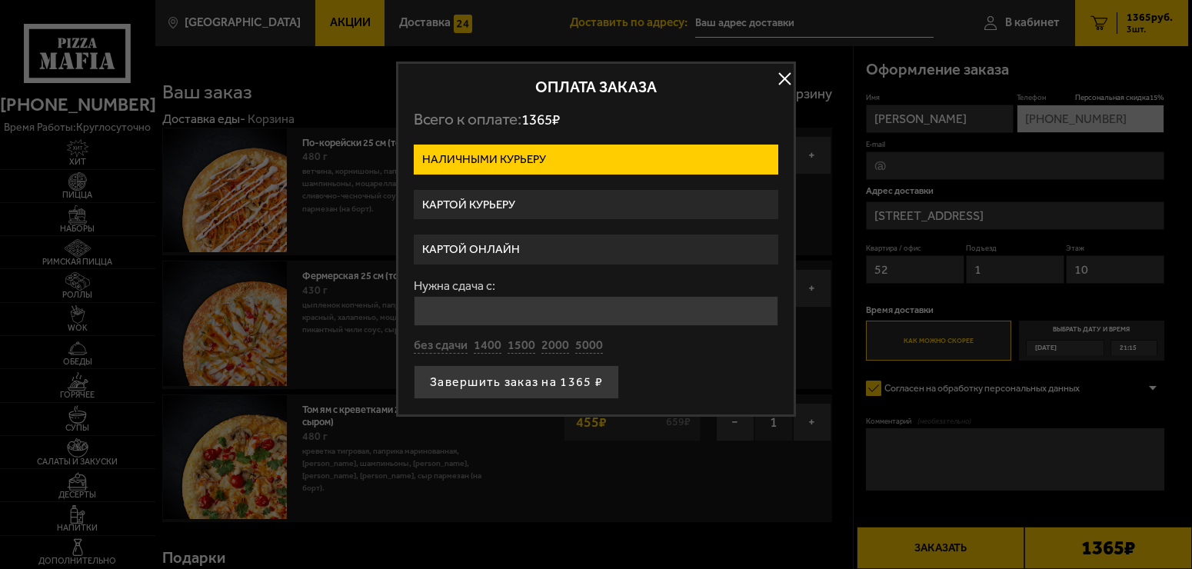
click at [528, 206] on label "Картой курьеру" at bounding box center [596, 205] width 365 height 30
click at [0, 0] on input "Картой курьеру" at bounding box center [0, 0] width 0 height 0
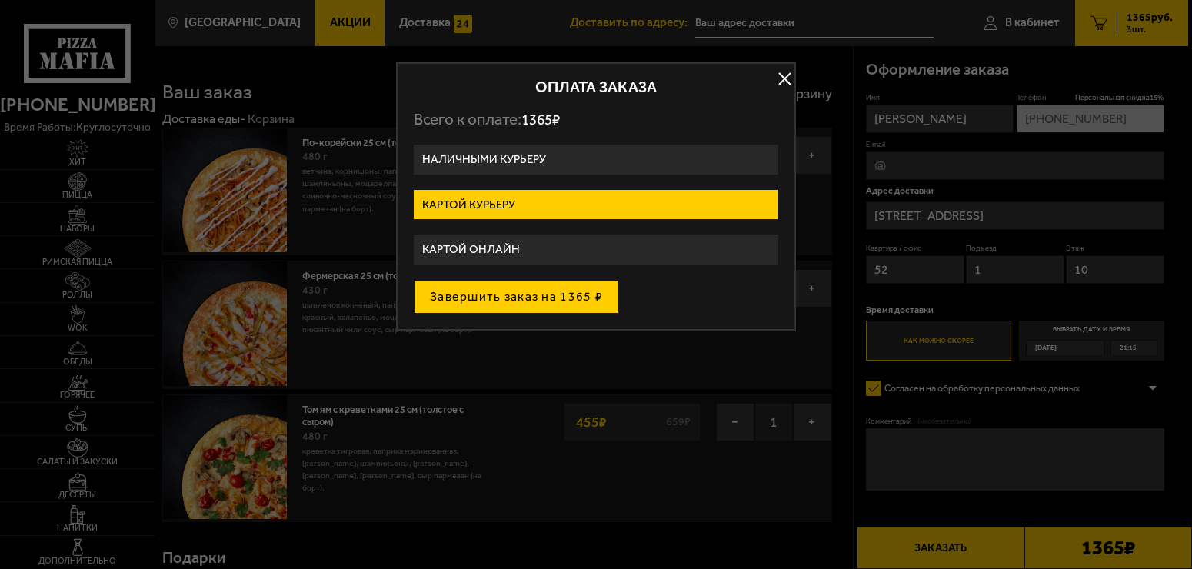
click at [529, 297] on button "Завершить заказ на 1365 ₽" at bounding box center [516, 297] width 205 height 34
